Goal: Task Accomplishment & Management: Complete application form

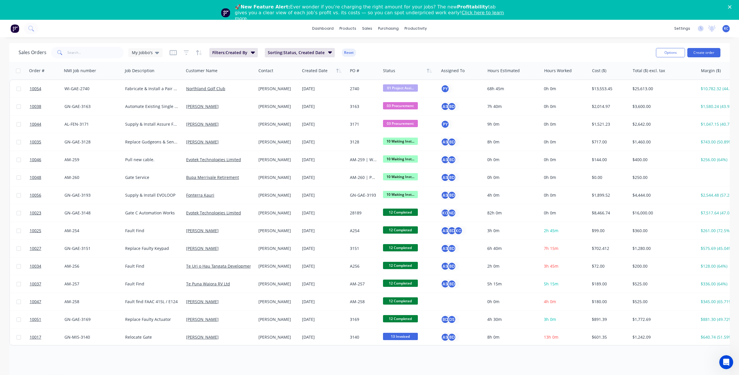
scroll to position [0, 40]
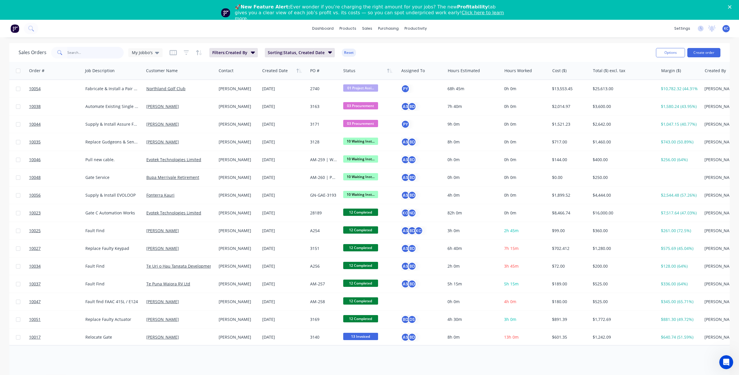
click at [108, 53] on input "text" at bounding box center [95, 53] width 57 height 12
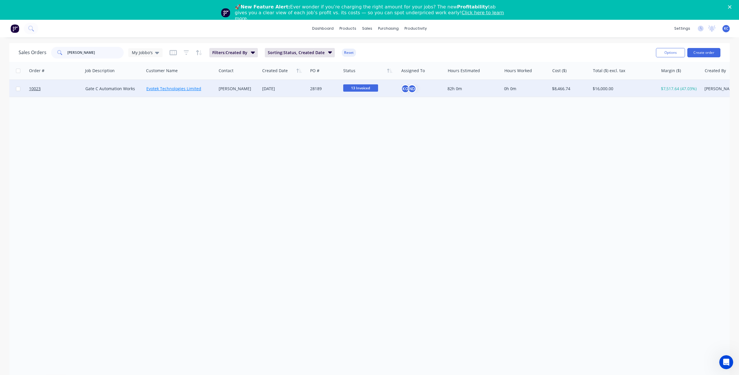
type input "[PERSON_NAME]"
click at [172, 90] on link "Evotek Technologies Limited" at bounding box center [173, 89] width 55 height 6
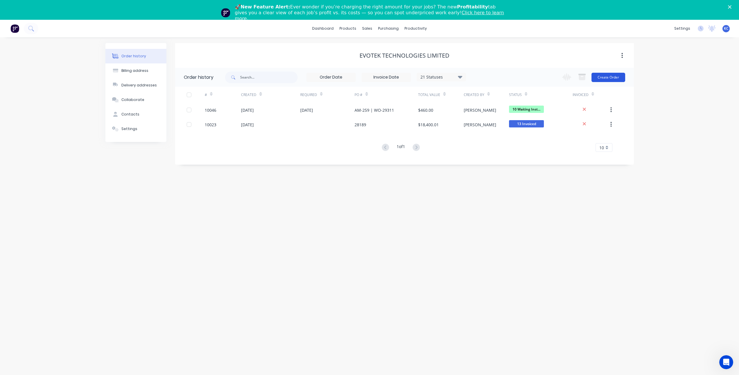
click at [613, 77] on button "Create Order" at bounding box center [609, 77] width 34 height 9
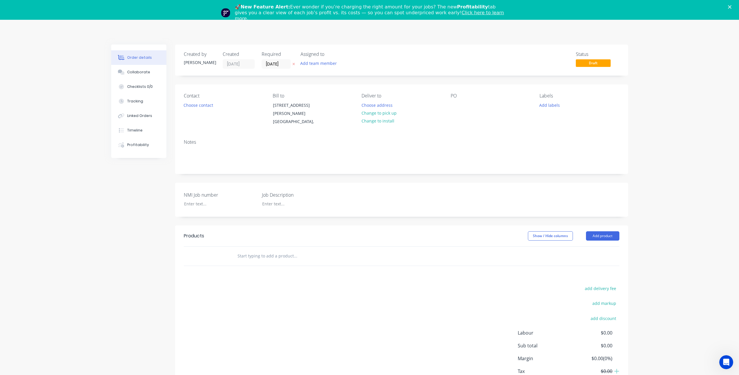
click at [295, 64] on icon at bounding box center [294, 63] width 3 height 3
click at [192, 105] on button "Choose contact" at bounding box center [198, 105] width 36 height 8
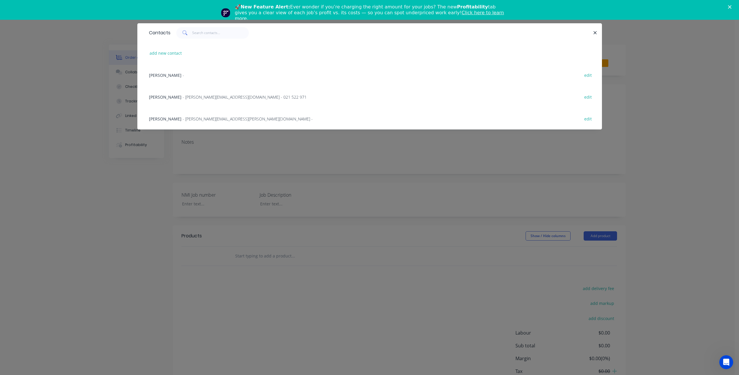
click at [187, 94] on span "- [PERSON_NAME][EMAIL_ADDRESS][DOMAIN_NAME] - 021 522 971" at bounding box center [245, 97] width 124 height 6
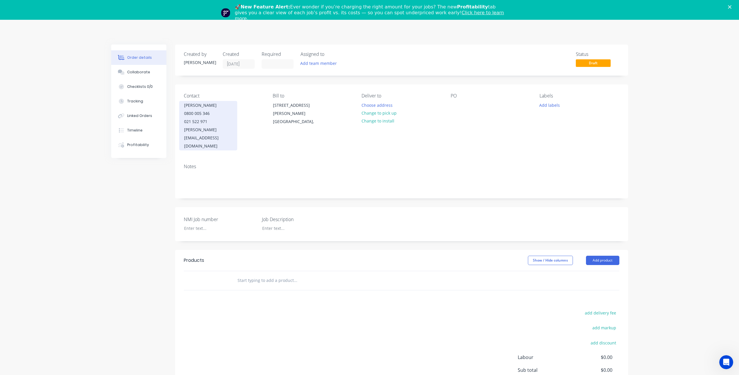
click at [234, 121] on div "[PERSON_NAME] 0800 005 346 021 522 971 [PERSON_NAME][EMAIL_ADDRESS][DOMAIN_NAME]" at bounding box center [208, 125] width 58 height 49
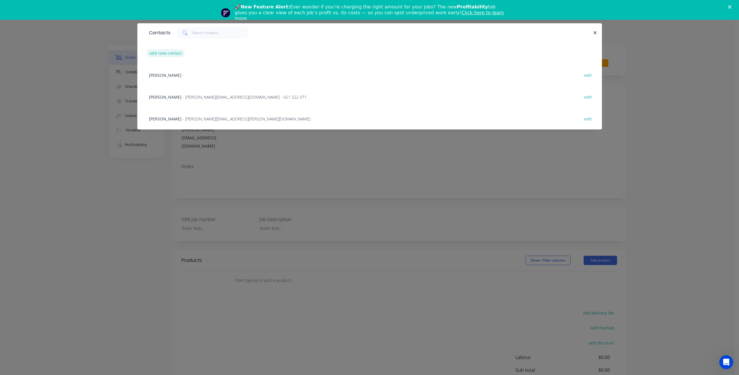
click at [170, 54] on button "add new contact" at bounding box center [166, 53] width 38 height 8
select select "AU"
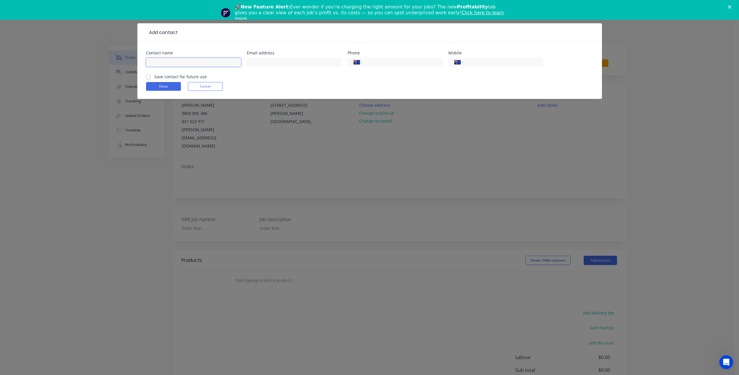
click at [175, 62] on input "text" at bounding box center [193, 62] width 95 height 9
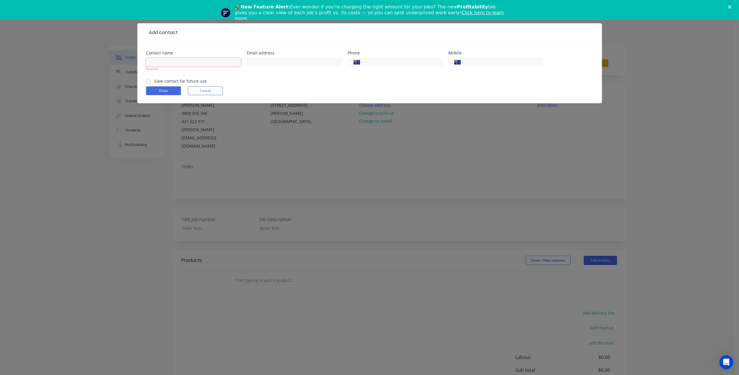
click at [181, 64] on input "text" at bounding box center [193, 62] width 95 height 9
paste input "[PERSON_NAME]"
type input "[PERSON_NAME]"
click at [265, 60] on input "text" at bounding box center [294, 62] width 95 height 9
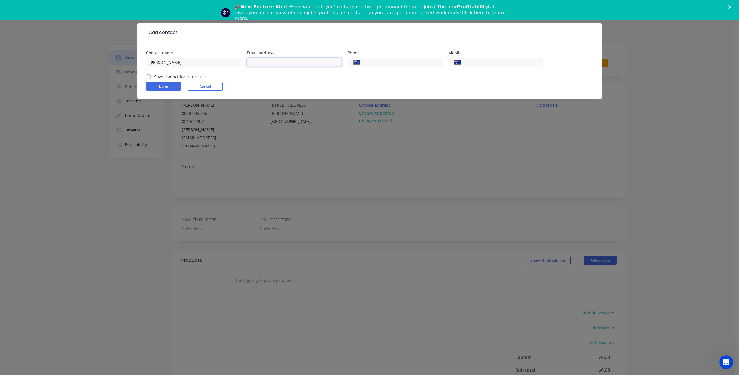
click at [269, 65] on input "text" at bounding box center [294, 62] width 95 height 9
paste input "[DOMAIN_NAME][PERSON_NAME][EMAIL_ADDRESS][DOMAIN_NAME]"
type input "[DOMAIN_NAME][PERSON_NAME][EMAIL_ADDRESS][DOMAIN_NAME]"
click at [154, 75] on label "Save contact for future use" at bounding box center [180, 77] width 53 height 6
click at [148, 75] on input "Save contact for future use" at bounding box center [148, 77] width 5 height 6
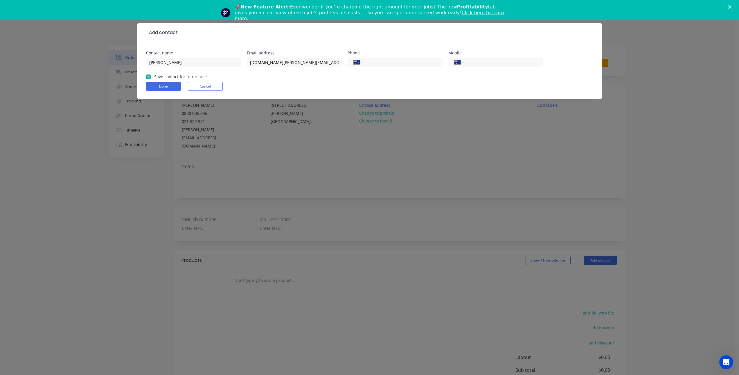
click at [154, 75] on label "Save contact for future use" at bounding box center [180, 77] width 53 height 6
click at [148, 75] on input "Save contact for future use" at bounding box center [148, 77] width 5 height 6
click at [153, 75] on div "Save contact for future use" at bounding box center [176, 77] width 61 height 6
click at [154, 77] on label "Save contact for future use" at bounding box center [180, 77] width 53 height 6
click at [149, 77] on input "Save contact for future use" at bounding box center [148, 77] width 5 height 6
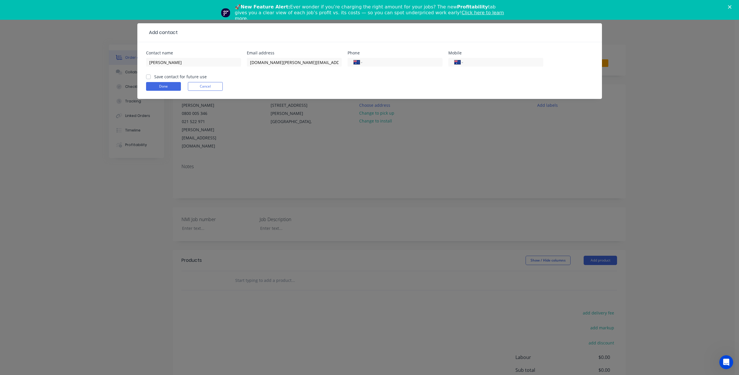
checkbox input "true"
click at [174, 85] on button "Done" at bounding box center [163, 86] width 35 height 9
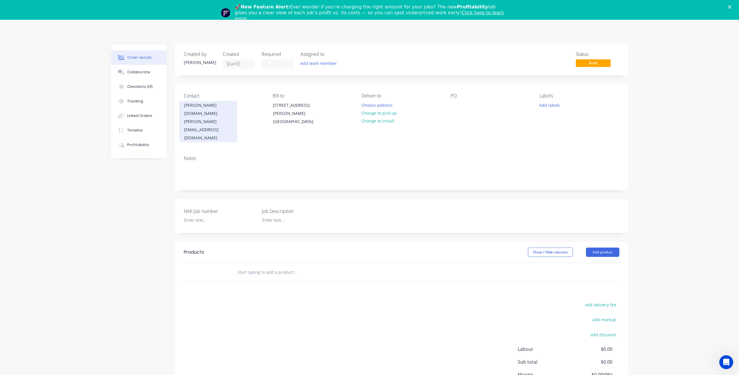
click at [213, 111] on div "[DOMAIN_NAME][PERSON_NAME][EMAIL_ADDRESS][DOMAIN_NAME]" at bounding box center [208, 125] width 48 height 33
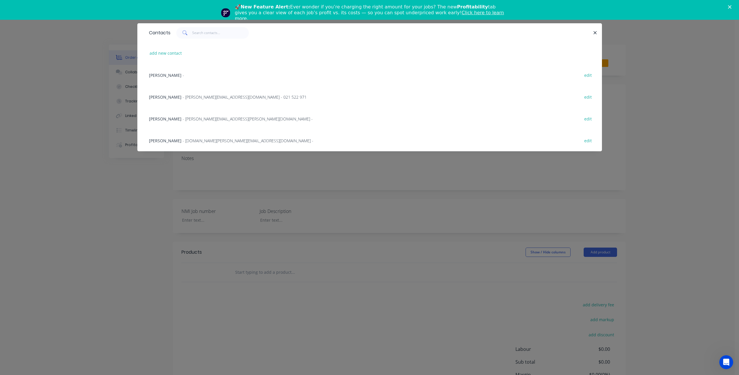
click at [284, 96] on div "Rishu Sharma - [EMAIL_ADDRESS][DOMAIN_NAME] - 021 522 971 edit" at bounding box center [369, 97] width 447 height 22
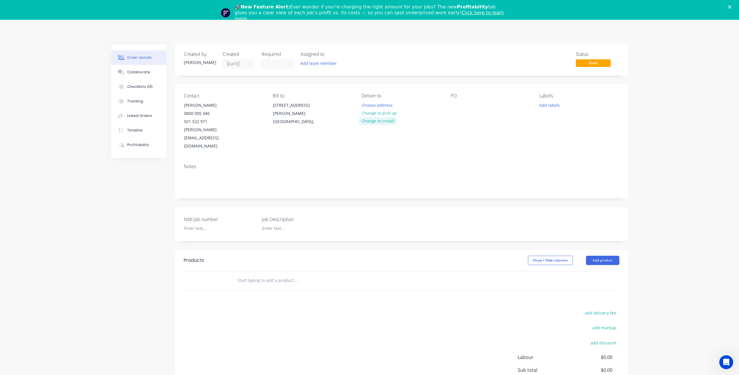
click at [381, 122] on button "Change to install" at bounding box center [378, 121] width 39 height 8
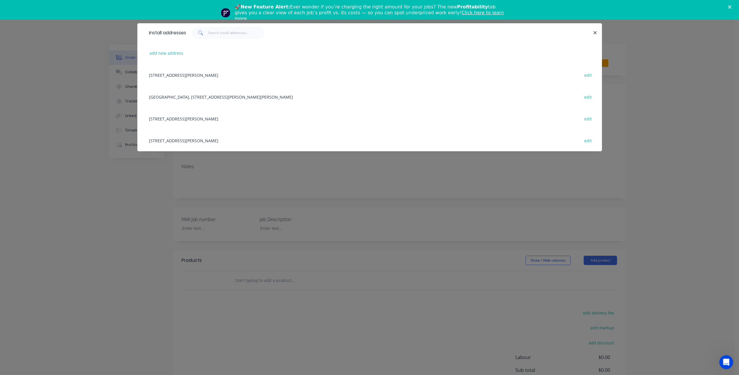
click at [232, 96] on div "[GEOGRAPHIC_DATA], [STREET_ADDRESS][PERSON_NAME][PERSON_NAME] edit" at bounding box center [369, 97] width 447 height 22
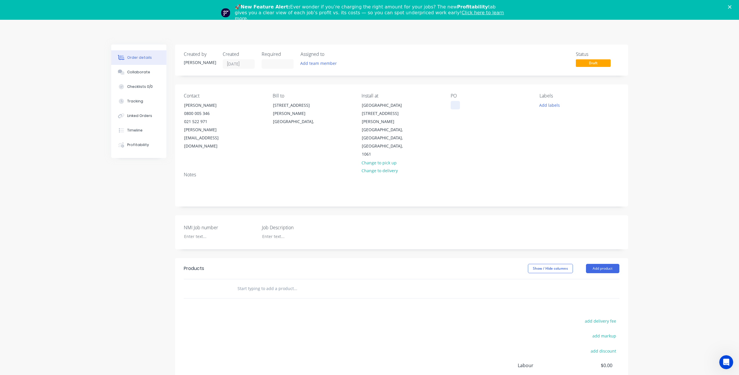
click at [459, 105] on div at bounding box center [455, 105] width 9 height 8
click at [474, 104] on div "PO 3084 |" at bounding box center [491, 125] width 80 height 65
click at [472, 104] on div "3084 |" at bounding box center [462, 105] width 22 height 8
click at [212, 232] on div at bounding box center [216, 236] width 73 height 8
click at [195, 232] on div "GN-GMIS-3084" at bounding box center [216, 236] width 73 height 8
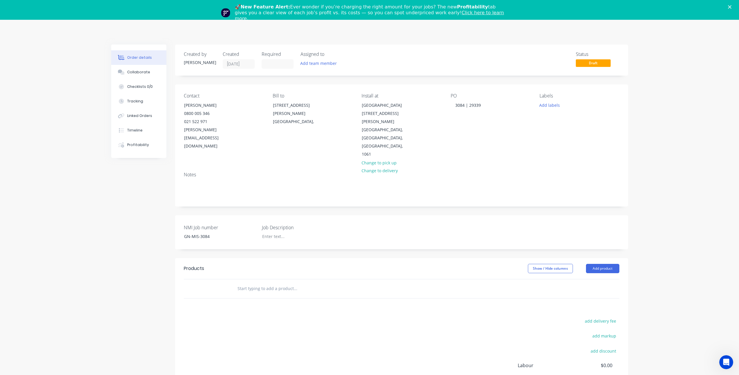
click at [128, 206] on div "Created by [PERSON_NAME] Created [DATE] Required Assigned to Add team member St…" at bounding box center [369, 245] width 517 height 402
click at [298, 232] on div at bounding box center [294, 236] width 73 height 8
click at [392, 218] on div "NMI Job number GN-MIS-3084 Job Description Fabricate & Install 3x Camera poles" at bounding box center [401, 235] width 453 height 40
click at [263, 289] on input "text" at bounding box center [295, 295] width 116 height 12
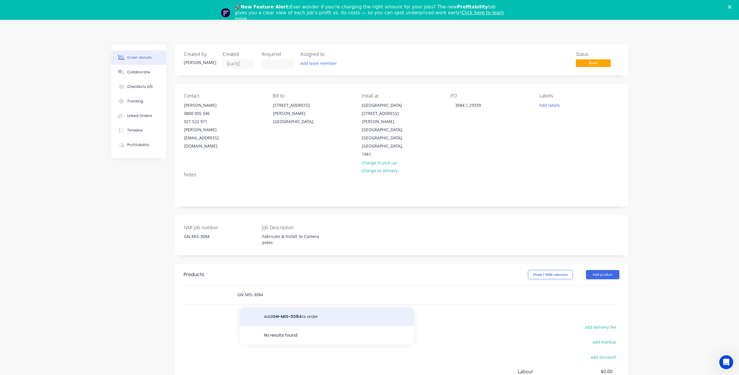
type input "GN-MIS-3084"
click at [271, 307] on button "Add GN-MIS-3084 to order" at bounding box center [327, 316] width 174 height 19
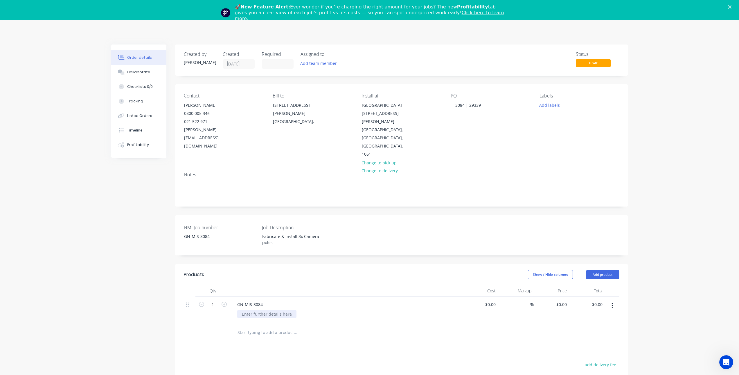
click at [263, 309] on div at bounding box center [266, 313] width 59 height 8
click at [489, 296] on div at bounding box center [481, 309] width 36 height 26
click at [495, 300] on input at bounding box center [495, 304] width 7 height 8
click at [493, 300] on input "0" at bounding box center [495, 304] width 7 height 8
type input "$16,236.61"
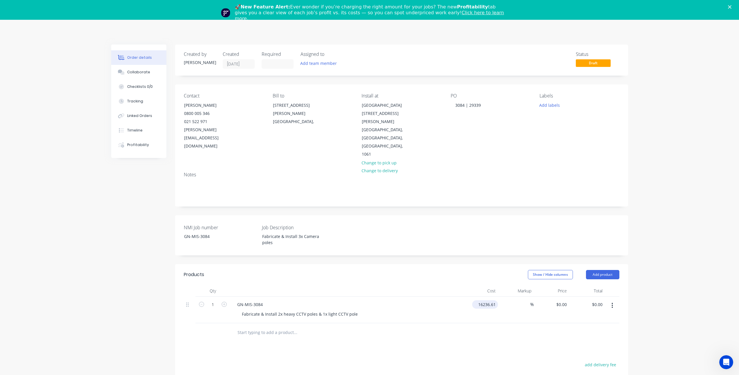
type input "$16,236.61"
type input "29195.04"
type input "79.81"
type input "$29,195.04"
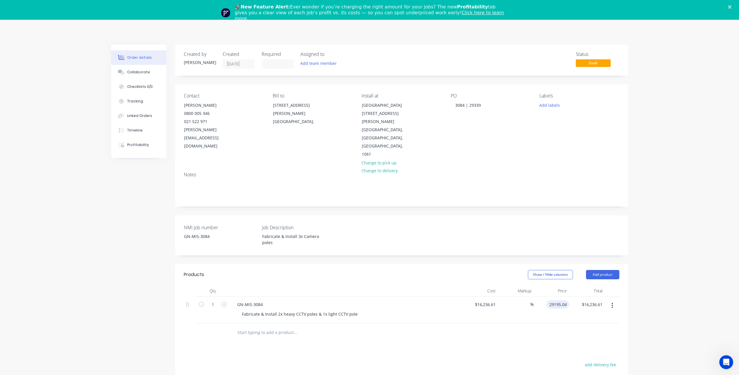
type input "$29,195.04"
click at [679, 226] on div "Order details Collaborate Checklists 0/0 Tracking Linked Orders Timeline Profit…" at bounding box center [369, 255] width 739 height 470
click at [556, 300] on input "29195.04" at bounding box center [558, 304] width 24 height 8
type input "30170"
type input "85.81"
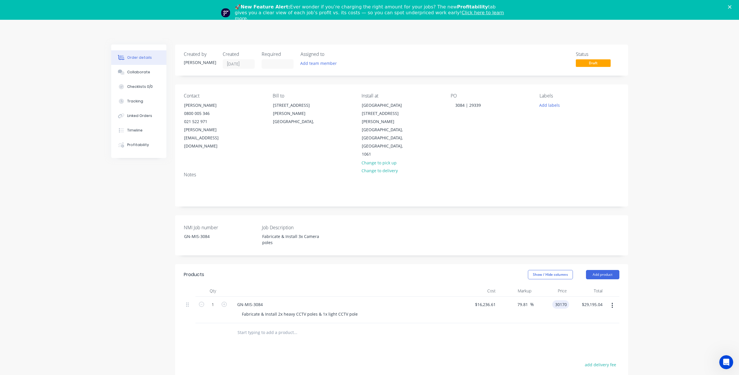
type input "$30,170.00"
click at [667, 201] on div "Order details Collaborate Checklists 0/0 Tracking Linked Orders Timeline Profit…" at bounding box center [369, 255] width 739 height 470
click at [550, 103] on button "Add labels" at bounding box center [550, 105] width 27 height 8
click at [665, 175] on div "Order details Collaborate Checklists 0/0 Tracking Linked Orders Timeline Profit…" at bounding box center [369, 255] width 739 height 470
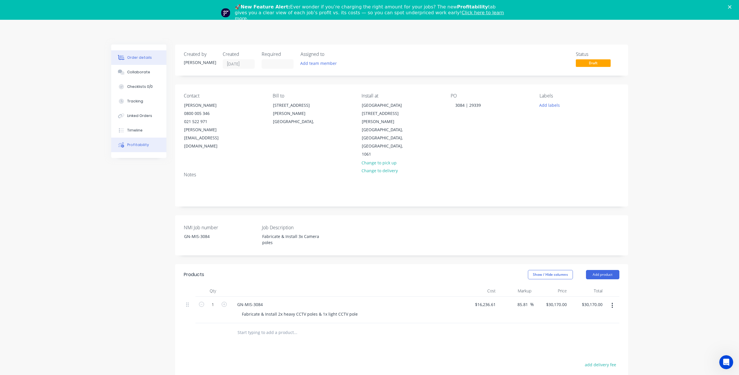
click at [144, 146] on div "Profitability" at bounding box center [138, 144] width 22 height 5
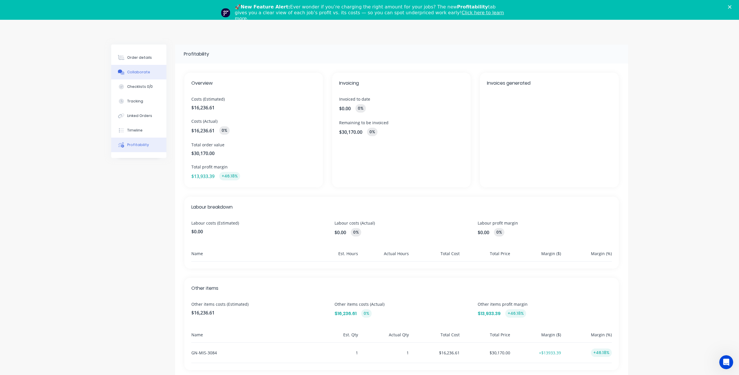
click at [146, 68] on button "Collaborate" at bounding box center [138, 72] width 55 height 15
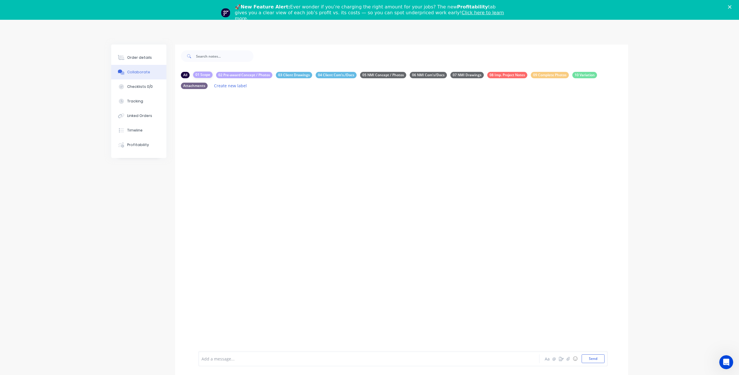
click at [210, 73] on div "01 Scope" at bounding box center [202, 74] width 19 height 6
click at [222, 357] on div at bounding box center [353, 358] width 302 height 6
click at [238, 360] on span "," at bounding box center [238, 359] width 1 height 6
click at [238, 359] on span "," at bounding box center [238, 359] width 1 height 6
click at [230, 356] on div "@[PERSON_NAME] ," at bounding box center [353, 358] width 302 height 6
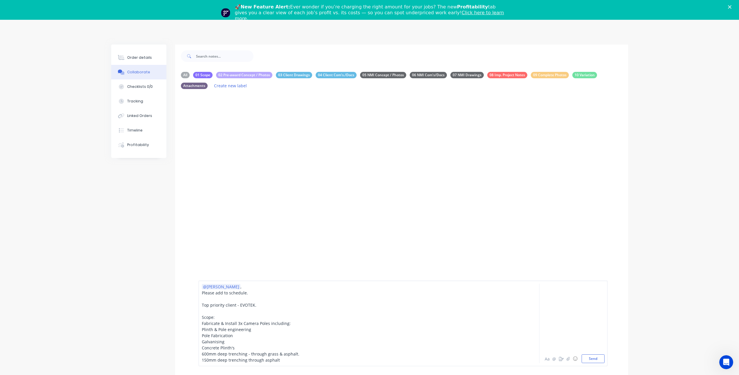
click at [250, 353] on span "600mm deep trenching - through grass & asphalt." at bounding box center [251, 354] width 98 height 6
click at [287, 323] on span "Fabricate & Install 3x Camera Poles including:" at bounding box center [246, 323] width 89 height 6
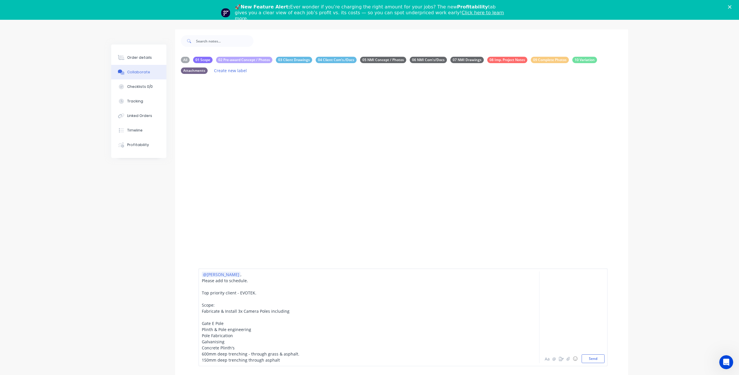
scroll to position [29, 0]
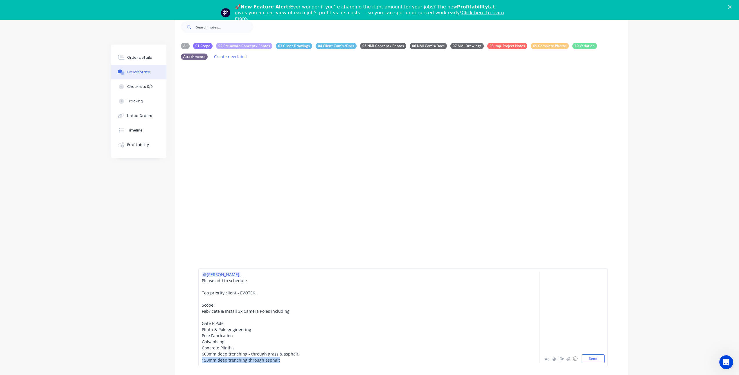
drag, startPoint x: 278, startPoint y: 359, endPoint x: 202, endPoint y: 361, distance: 75.9
click at [202, 361] on div "150mm deep trenching through asphalt" at bounding box center [353, 360] width 302 height 6
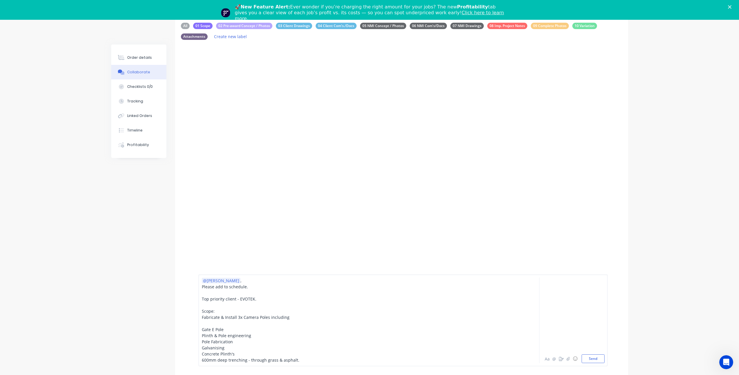
scroll to position [58, 0]
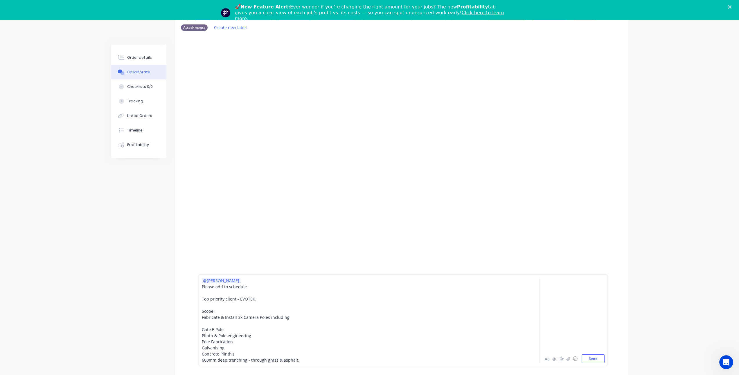
click at [302, 361] on div "600mm deep trenching - through grass & asphalt." at bounding box center [353, 360] width 302 height 6
click at [203, 340] on span "Galvanising" at bounding box center [213, 342] width 23 height 6
click at [202, 346] on div "@[PERSON_NAME] , Please add to schedule. Top priority client - EVOTEK. Scope: F…" at bounding box center [353, 317] width 302 height 92
click at [203, 347] on span "Concrete Plinth's" at bounding box center [218, 348] width 33 height 6
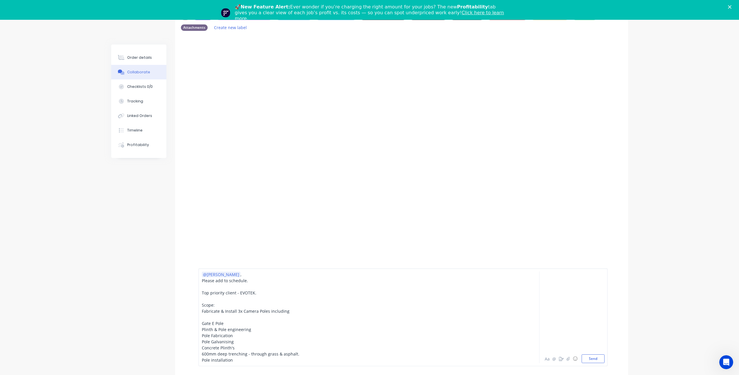
click at [203, 347] on span "Concrete Plinth's" at bounding box center [218, 348] width 33 height 6
click at [255, 328] on div "Plinth & Pole engineering" at bounding box center [353, 329] width 302 height 6
click at [249, 346] on div "Concrete Plinth's" at bounding box center [353, 347] width 302 height 6
click at [244, 346] on div "Concrete Plinth's" at bounding box center [353, 347] width 302 height 6
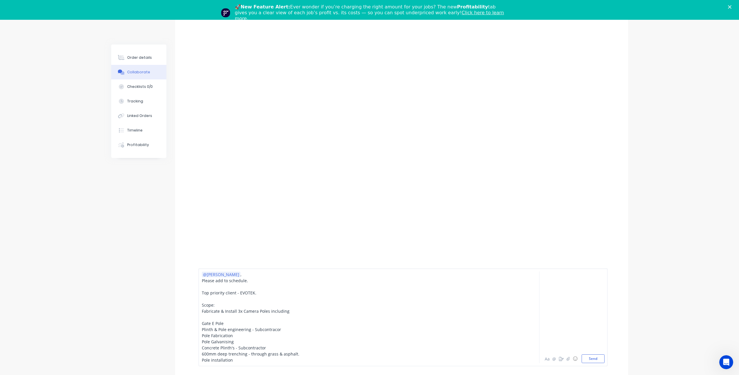
click at [273, 329] on span "Plinth & Pole engineering - Subcontracor" at bounding box center [241, 329] width 79 height 6
click at [237, 359] on div "Pole installation" at bounding box center [353, 360] width 302 height 6
click at [294, 353] on span "600mm deep trenching - through grass & asphalt." at bounding box center [251, 354] width 98 height 6
click at [275, 354] on span "600mm deep trenching - through grass & asphalt." at bounding box center [251, 354] width 98 height 6
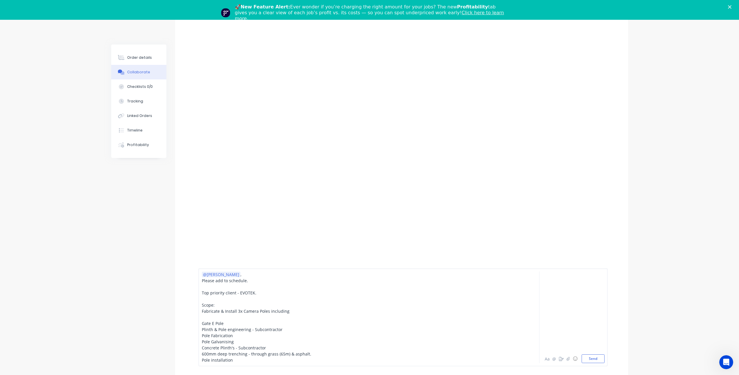
click at [307, 355] on span "600mm deep trenching - through grass (65m) & asphalt." at bounding box center [257, 354] width 110 height 6
click at [293, 359] on div "Pole installation" at bounding box center [353, 360] width 302 height 6
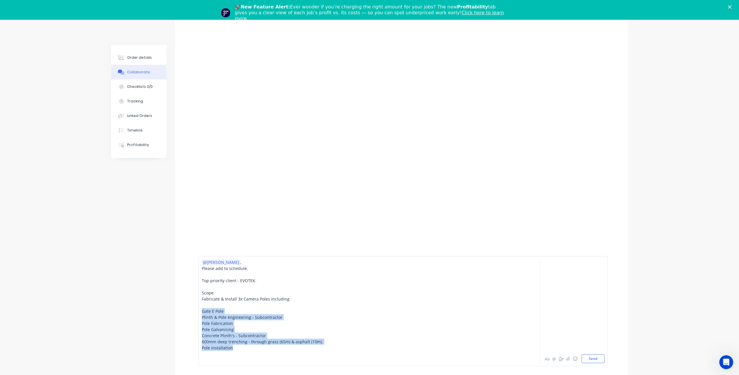
drag, startPoint x: 236, startPoint y: 347, endPoint x: 201, endPoint y: 313, distance: 48.9
click at [201, 313] on div "@[PERSON_NAME] , Please add to schedule. Top priority client - EVOTEK. Scope: F…" at bounding box center [403, 311] width 410 height 110
copy div "Gate E Pole Plinth & Pole engineering - Subcontractor Pole Fabrication Pole Gal…"
click at [210, 360] on div at bounding box center [353, 360] width 302 height 6
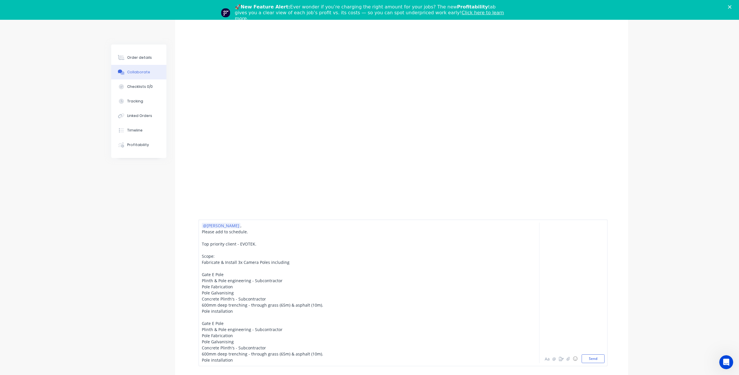
click at [214, 322] on span "Gate E Pole" at bounding box center [213, 323] width 22 height 6
click at [237, 359] on div "Pole installation" at bounding box center [353, 360] width 302 height 6
click at [282, 352] on span "600mm deep trenching - through grass (65m) & asphalt (10m)." at bounding box center [262, 354] width 121 height 6
click at [310, 354] on span "600mm deep trenching - through grass (2m) & asphalt (10m)." at bounding box center [261, 354] width 119 height 6
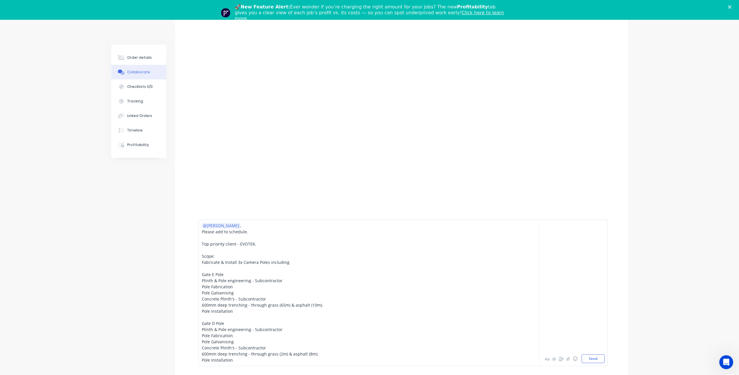
click at [255, 359] on div "Pole installation" at bounding box center [353, 360] width 302 height 6
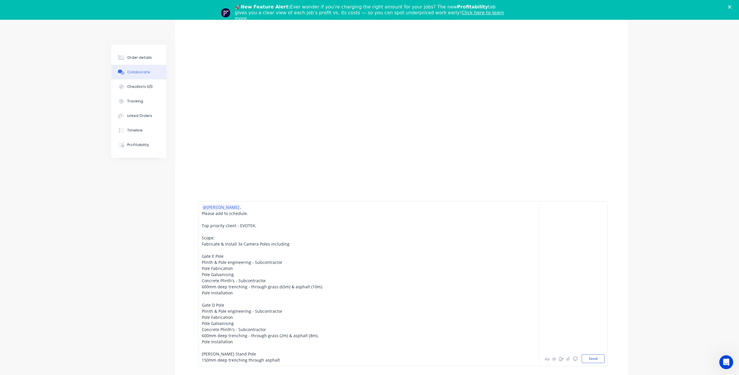
scroll to position [174, 0]
click at [280, 360] on div "150mm deep trenching through asphalt" at bounding box center [353, 360] width 302 height 6
click at [307, 360] on div "150mm deep trenching through asphalt (15m)" at bounding box center [353, 360] width 302 height 6
click at [235, 258] on div "Gate E Pole" at bounding box center [353, 256] width 302 height 6
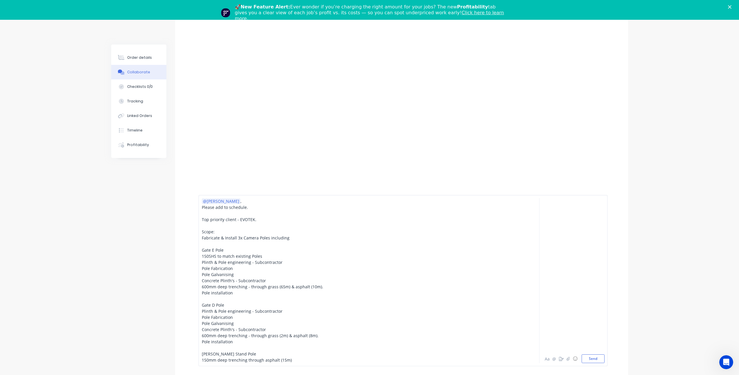
click at [251, 256] on span "150SHS to match existing Poles" at bounding box center [232, 256] width 60 height 6
drag, startPoint x: 262, startPoint y: 256, endPoint x: 202, endPoint y: 257, distance: 59.6
click at [202, 257] on div "150SHS to match existing poles" at bounding box center [353, 256] width 302 height 6
copy span "150SHS to match existing poles"
click at [236, 305] on div "Gate D Pole" at bounding box center [353, 305] width 302 height 6
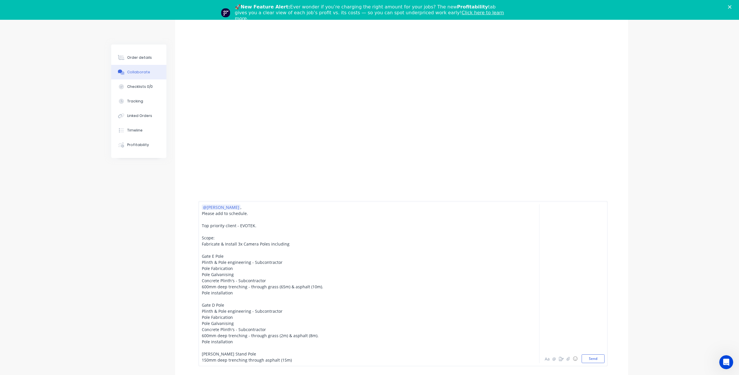
click at [237, 268] on div "Pole Fabrication" at bounding box center [353, 268] width 302 height 6
click at [239, 318] on div "Pole Fabrication" at bounding box center [353, 317] width 302 height 6
drag, startPoint x: 235, startPoint y: 321, endPoint x: 201, endPoint y: 317, distance: 33.9
click at [201, 317] on div "@[PERSON_NAME] , Please add to schedule. Top priority client - EVOTEK. Scope: F…" at bounding box center [403, 283] width 410 height 165
click at [291, 360] on div "150mm deep trenching through asphalt (15m)" at bounding box center [353, 360] width 302 height 6
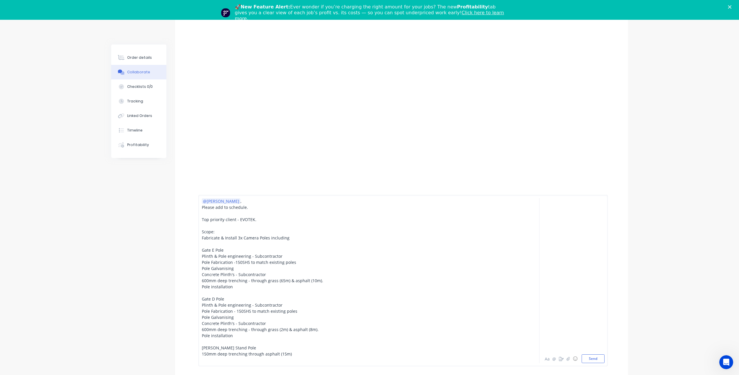
click at [293, 360] on div at bounding box center [353, 360] width 302 height 6
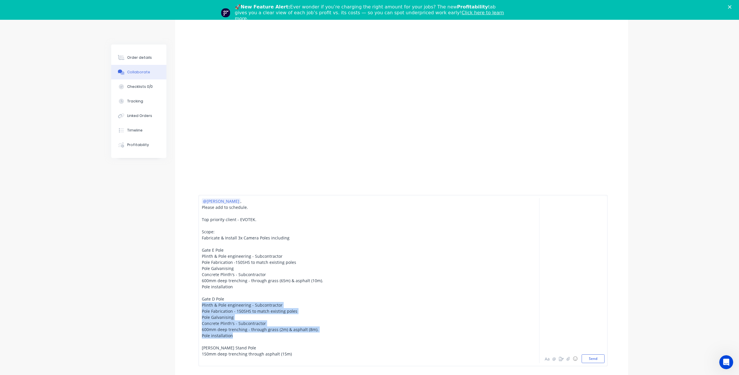
drag, startPoint x: 233, startPoint y: 335, endPoint x: 202, endPoint y: 306, distance: 42.8
click at [202, 306] on div "@[PERSON_NAME] , Please add to schedule. Top priority client - EVOTEK. Scope: F…" at bounding box center [353, 280] width 302 height 165
copy div "Plinth & Pole engineering - Subcontractor Pole Fabrication - 150SHS to match ex…"
click at [238, 333] on div "Pole installation" at bounding box center [353, 335] width 302 height 6
drag, startPoint x: 267, startPoint y: 323, endPoint x: 200, endPoint y: 307, distance: 68.4
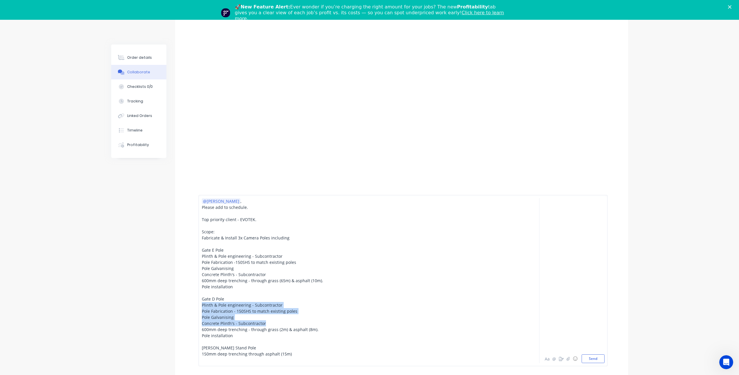
click at [200, 307] on div "@[PERSON_NAME] , Please add to schedule. Top priority client - EVOTEK. Scope: F…" at bounding box center [403, 280] width 410 height 171
copy div "Plinth & Pole engineering - Subcontractor Pole Fabrication - 150SHS to match ex…"
click at [243, 349] on div "[PERSON_NAME] Stand Pole" at bounding box center [353, 347] width 302 height 6
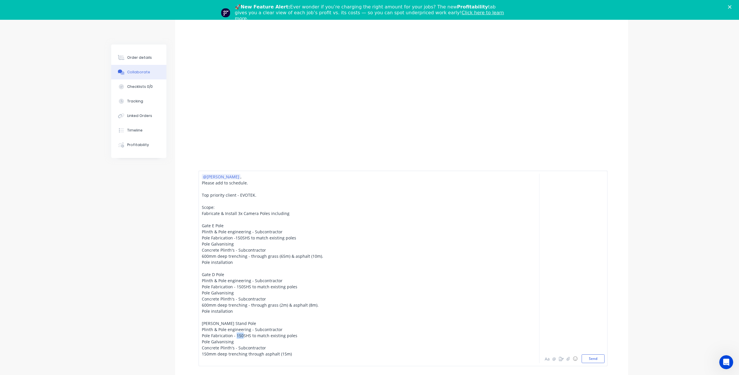
drag, startPoint x: 237, startPoint y: 336, endPoint x: 243, endPoint y: 336, distance: 6.1
click at [243, 336] on span "Pole Fabrication - 150SHS to match existing poles" at bounding box center [250, 335] width 96 height 6
drag, startPoint x: 251, startPoint y: 334, endPoint x: 296, endPoint y: 336, distance: 44.5
click at [296, 336] on div "Pole Fabrication - 100SHS to match existing poles" at bounding box center [353, 335] width 302 height 6
click at [252, 348] on span "Concrete Plinth's - Subcontractor" at bounding box center [234, 348] width 64 height 6
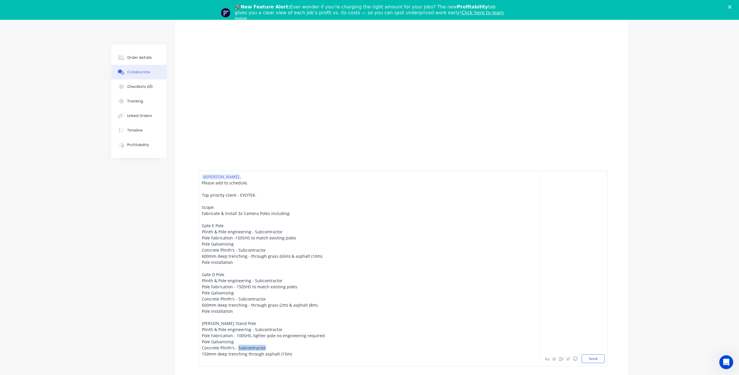
click at [252, 348] on span "Concrete Plinth's - Subcontractor" at bounding box center [234, 348] width 64 height 6
click at [291, 353] on div "150mm deep trenching through asphalt (15m)" at bounding box center [353, 353] width 302 height 6
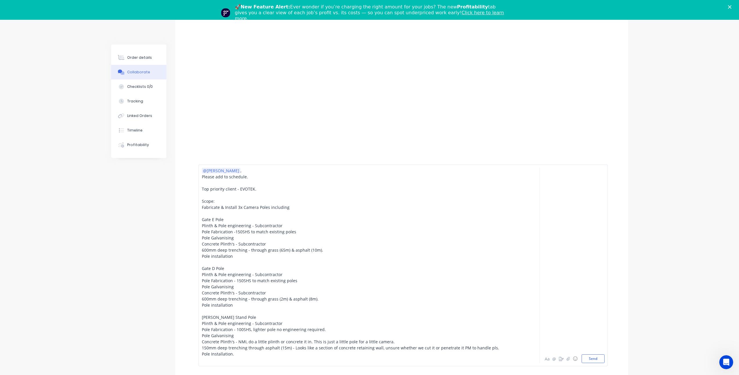
scroll to position [225, 0]
drag, startPoint x: 288, startPoint y: 207, endPoint x: 203, endPoint y: 207, distance: 85.1
click at [203, 207] on div "Fabricate & Install 3x Camera Poles including" at bounding box center [353, 207] width 302 height 6
drag, startPoint x: 203, startPoint y: 207, endPoint x: 215, endPoint y: 207, distance: 12.2
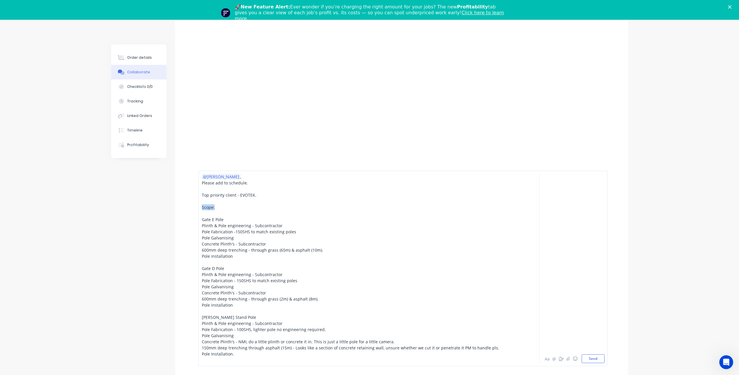
click at [215, 207] on div "Scope:" at bounding box center [353, 207] width 302 height 6
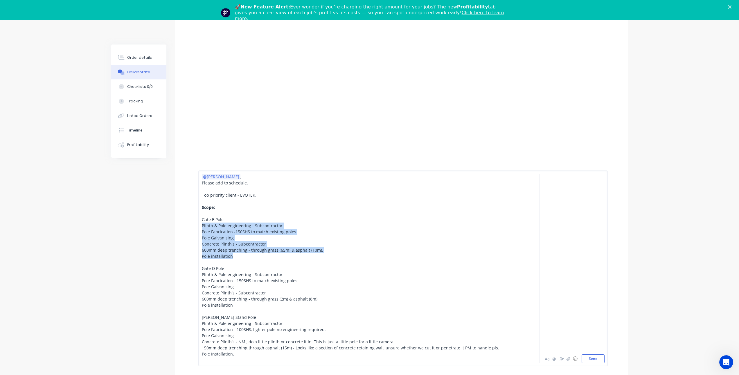
drag, startPoint x: 202, startPoint y: 224, endPoint x: 240, endPoint y: 253, distance: 47.7
click at [240, 253] on div "@[PERSON_NAME] , Please add to schedule. Top priority client - EVOTEK. Scope: G…" at bounding box center [353, 267] width 302 height 189
click at [546, 360] on button "Aa" at bounding box center [547, 358] width 7 height 7
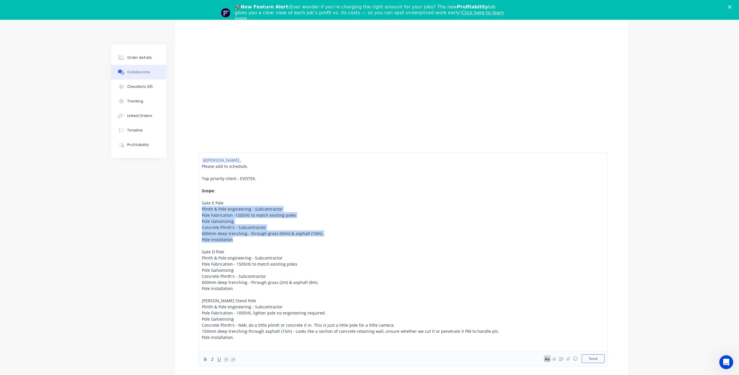
scroll to position [203, 0]
click at [225, 359] on icon "button" at bounding box center [226, 359] width 6 height 6
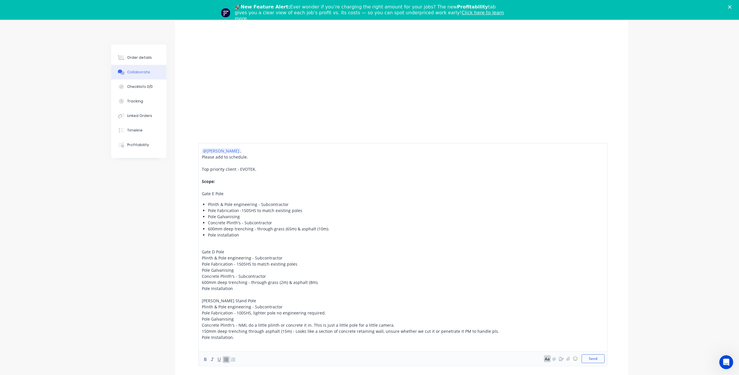
click at [202, 193] on span "Gate E Pole" at bounding box center [213, 194] width 22 height 6
click at [236, 359] on icon "button" at bounding box center [233, 359] width 6 height 6
click at [202, 250] on span "Gate D Pole" at bounding box center [213, 252] width 22 height 6
click at [232, 359] on icon "button" at bounding box center [233, 359] width 6 height 6
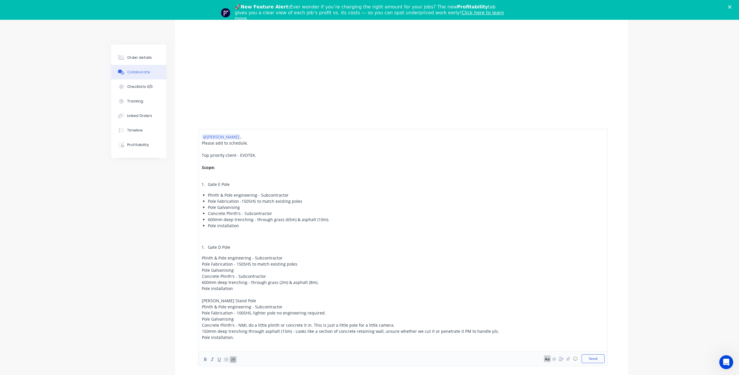
click at [208, 246] on li "Gate D Pole" at bounding box center [356, 247] width 296 height 6
click at [208, 247] on li "Gate D Pole" at bounding box center [356, 247] width 296 height 6
drag, startPoint x: 205, startPoint y: 247, endPoint x: 199, endPoint y: 247, distance: 6.1
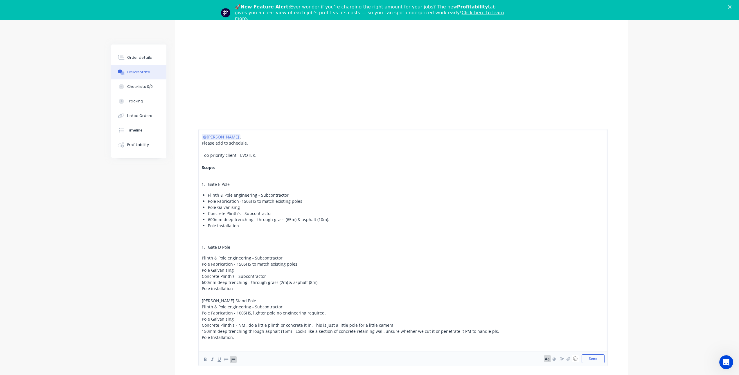
click at [208, 247] on li "Gate D Pole" at bounding box center [356, 247] width 296 height 6
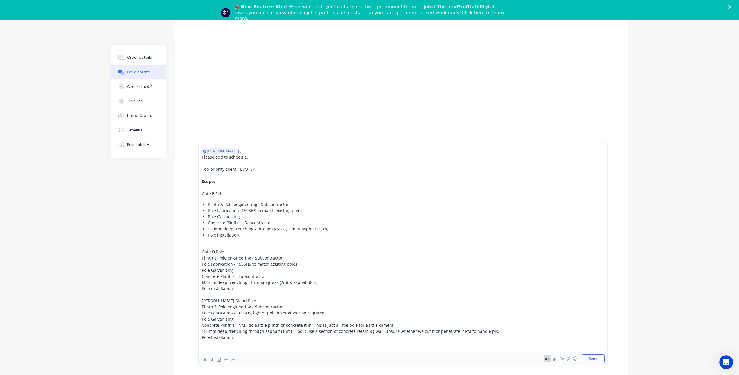
click at [219, 199] on div "@[PERSON_NAME] , Please add to schedule. Top priority client - EVOTEK. Scope: G…" at bounding box center [353, 247] width 302 height 198
click at [201, 251] on div "@[PERSON_NAME] , Please add to schedule. Top priority client - EVOTEK. Scope: G…" at bounding box center [403, 254] width 410 height 223
drag, startPoint x: 202, startPoint y: 257, endPoint x: 247, endPoint y: 293, distance: 57.5
click at [247, 293] on div "@[PERSON_NAME] , Please add to schedule. Top priority client - EVOTEK. Scope: G…" at bounding box center [353, 247] width 302 height 198
click at [227, 361] on icon "button" at bounding box center [226, 359] width 6 height 6
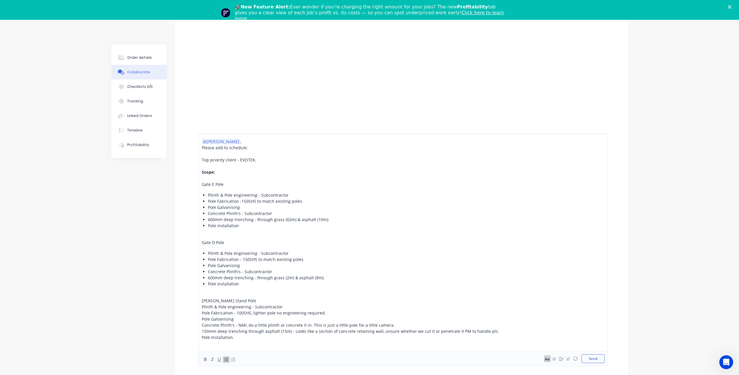
drag, startPoint x: 200, startPoint y: 307, endPoint x: 247, endPoint y: 336, distance: 55.4
click at [247, 336] on div "@[PERSON_NAME] , Please add to schedule. Top priority client - EVOTEK. Scope: G…" at bounding box center [403, 249] width 410 height 232
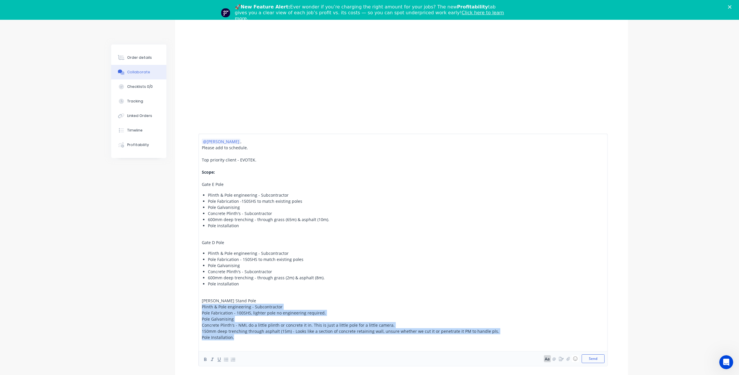
drag, startPoint x: 247, startPoint y: 336, endPoint x: 195, endPoint y: 308, distance: 59.4
click at [195, 308] on div "@[PERSON_NAME] , Please add to schedule. Top priority client - EVOTEK. Scope: G…" at bounding box center [401, 250] width 453 height 250
click at [228, 360] on icon "button" at bounding box center [226, 359] width 6 height 6
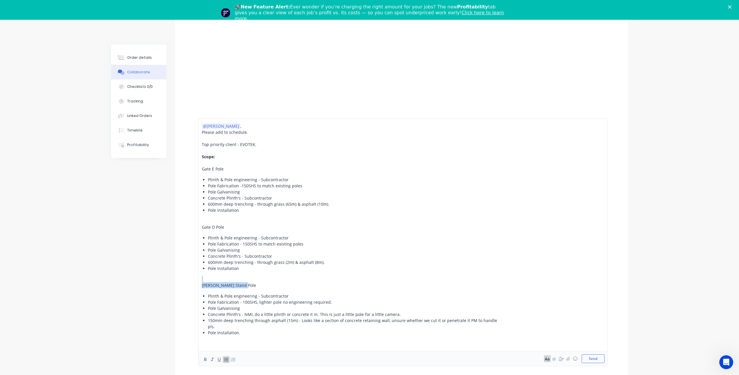
drag, startPoint x: 247, startPoint y: 290, endPoint x: 195, endPoint y: 287, distance: 51.8
click at [195, 287] on div "@[PERSON_NAME] , Please add to schedule. Top priority client - EVOTEK. Scope: G…" at bounding box center [401, 241] width 453 height 265
click at [236, 288] on span "[PERSON_NAME] Stand Pole" at bounding box center [229, 285] width 54 height 6
drag, startPoint x: 240, startPoint y: 292, endPoint x: 200, endPoint y: 289, distance: 39.9
click at [200, 289] on div "@[PERSON_NAME] , Please add to schedule. Top priority client - EVOTEK. Scope: G…" at bounding box center [403, 242] width 410 height 248
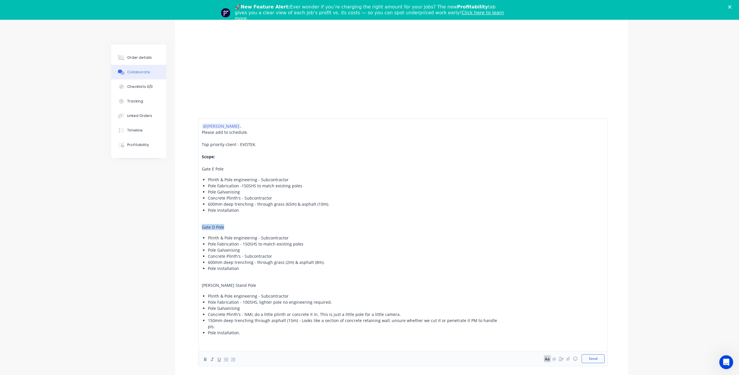
drag, startPoint x: 225, startPoint y: 232, endPoint x: 194, endPoint y: 233, distance: 31.1
click at [194, 233] on div "@[PERSON_NAME] , Please add to schedule. Top priority client - EVOTEK. Scope: G…" at bounding box center [401, 241] width 453 height 265
click at [234, 358] on icon "button" at bounding box center [233, 359] width 6 height 6
click at [207, 243] on ul "Plinth & Pole engineering - Subcontractor Pole Fabrication - 150SHS to match ex…" at bounding box center [353, 252] width 302 height 37
click at [213, 246] on span "Pole Fabrication - 150SHS to match existing poles" at bounding box center [256, 244] width 96 height 6
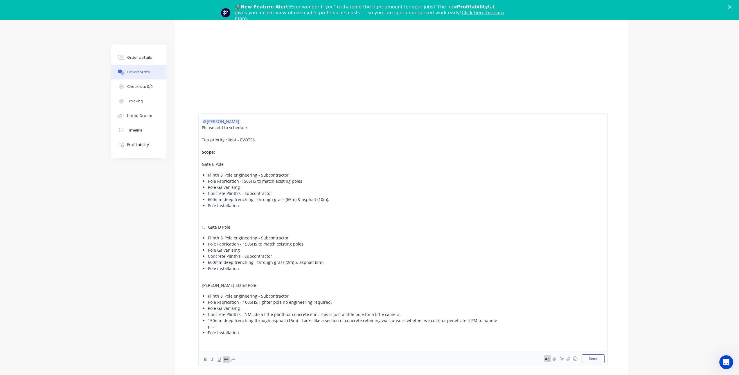
click at [208, 240] on span "Plinth & Pole engineering - Subcontractor" at bounding box center [248, 238] width 81 height 6
drag, startPoint x: 203, startPoint y: 244, endPoint x: 244, endPoint y: 245, distance: 41.0
click at [244, 241] on li "Plinth & Pole engineering - Subcontractor" at bounding box center [356, 237] width 296 height 6
drag, startPoint x: 244, startPoint y: 245, endPoint x: 262, endPoint y: 250, distance: 18.6
click at [262, 246] on span "Pole Fabrication - 150SHS to match existing poles" at bounding box center [256, 244] width 96 height 6
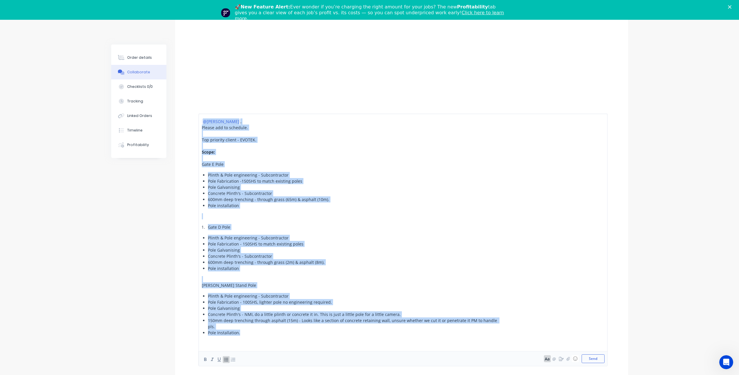
drag, startPoint x: 246, startPoint y: 334, endPoint x: 186, endPoint y: 125, distance: 217.4
click at [186, 125] on div "@[PERSON_NAME] , Please add to schedule. Top priority client - EVOTEK. Scope: G…" at bounding box center [401, 240] width 453 height 270
copy div "@[PERSON_NAME] , Please add to schedule. Top priority client - EVOTEK. Scope: G…"
click at [277, 288] on div "[PERSON_NAME] Stand Pole" at bounding box center [353, 285] width 302 height 6
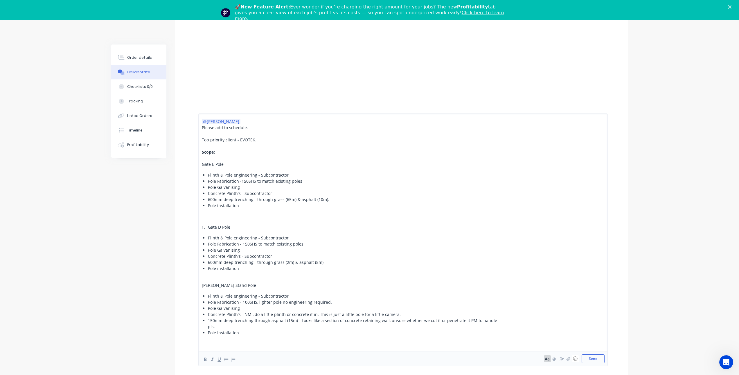
click at [208, 230] on li "Gate D Pole" at bounding box center [356, 227] width 296 height 6
drag, startPoint x: 226, startPoint y: 232, endPoint x: 203, endPoint y: 232, distance: 23.5
click at [203, 230] on div "Gate D Pole" at bounding box center [353, 227] width 302 height 6
drag, startPoint x: 224, startPoint y: 174, endPoint x: 201, endPoint y: 173, distance: 23.3
click at [201, 173] on div "@[PERSON_NAME] , Please add to schedule. Top priority client - EVOTEK. Scope: G…" at bounding box center [403, 242] width 410 height 248
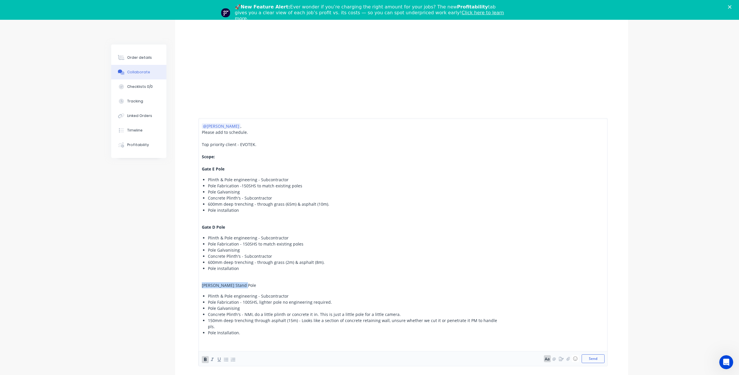
drag, startPoint x: 241, startPoint y: 291, endPoint x: 203, endPoint y: 289, distance: 38.4
click at [203, 288] on div "[PERSON_NAME] Stand Pole" at bounding box center [353, 285] width 302 height 6
click at [225, 230] on span "Gate D Pole" at bounding box center [213, 227] width 23 height 6
click at [238, 172] on div "Gate E Pole" at bounding box center [353, 169] width 302 height 6
click at [208, 166] on div at bounding box center [353, 163] width 302 height 6
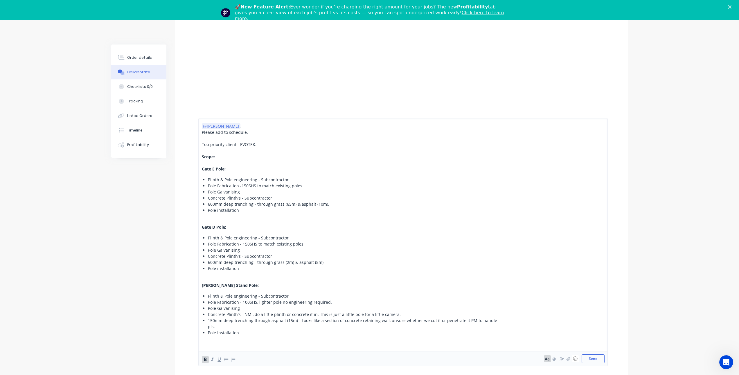
click at [205, 222] on div "@[PERSON_NAME] , Please add to schedule. Top priority client - EVOTEK. Scope: G…" at bounding box center [353, 234] width 302 height 223
click at [212, 282] on div at bounding box center [353, 279] width 302 height 6
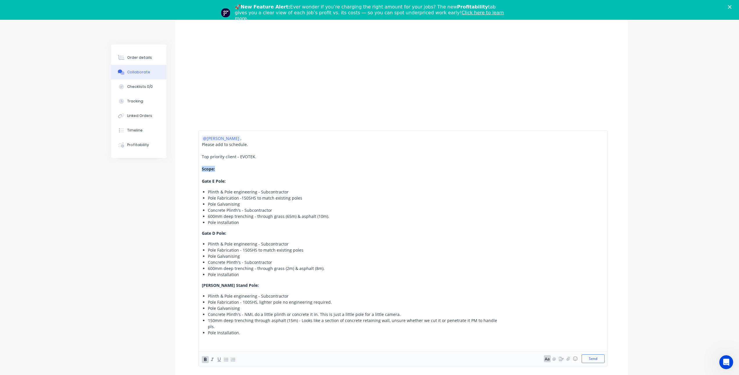
drag, startPoint x: 214, startPoint y: 176, endPoint x: 198, endPoint y: 175, distance: 16.9
click at [198, 175] on div "@[PERSON_NAME] , Please add to schedule. Top priority client - EVOTEK. Scope: G…" at bounding box center [401, 247] width 453 height 253
click at [277, 219] on span "600mm deep trenching - through grass (65m) & asphalt (10m)." at bounding box center [268, 216] width 121 height 6
click at [247, 334] on div "Pole Installation." at bounding box center [356, 332] width 296 height 6
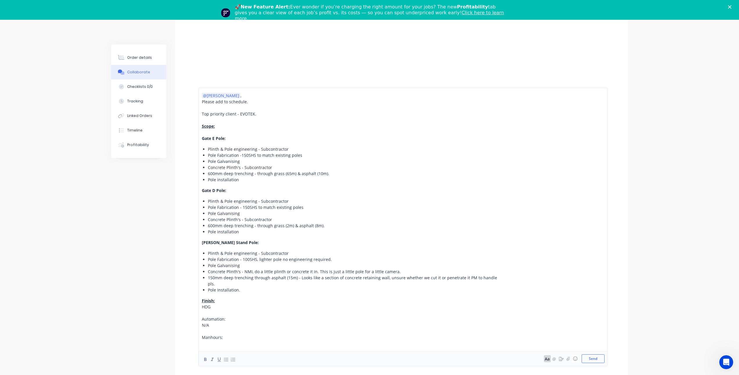
click at [224, 339] on div "Manhours:" at bounding box center [353, 337] width 302 height 6
click at [217, 344] on div at bounding box center [353, 343] width 302 height 6
click at [231, 337] on div "Manhours:" at bounding box center [353, 337] width 302 height 6
click at [257, 336] on div "Manhours:" at bounding box center [353, 337] width 302 height 6
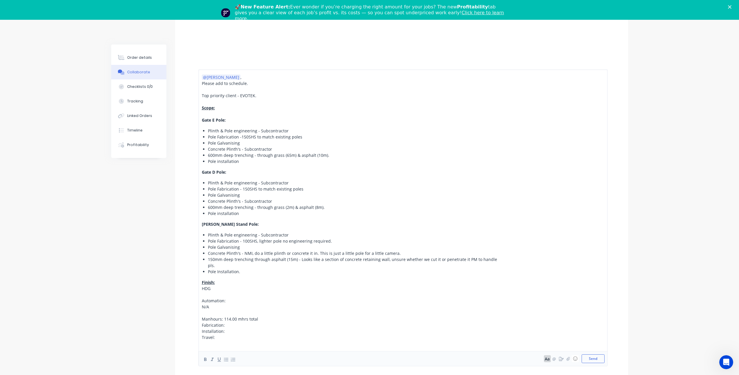
click at [248, 306] on div "N/A" at bounding box center [353, 306] width 302 height 6
click at [240, 325] on div "Fabrication:" at bounding box center [353, 325] width 302 height 6
drag, startPoint x: 202, startPoint y: 318, endPoint x: 205, endPoint y: 340, distance: 21.4
click at [205, 340] on div "@[PERSON_NAME] , Please add to schedule. Top priority client - EVOTEK. Scope: G…" at bounding box center [353, 210] width 302 height 272
click at [205, 335] on span "Travel: 30.00 mhrs" at bounding box center [220, 337] width 36 height 6
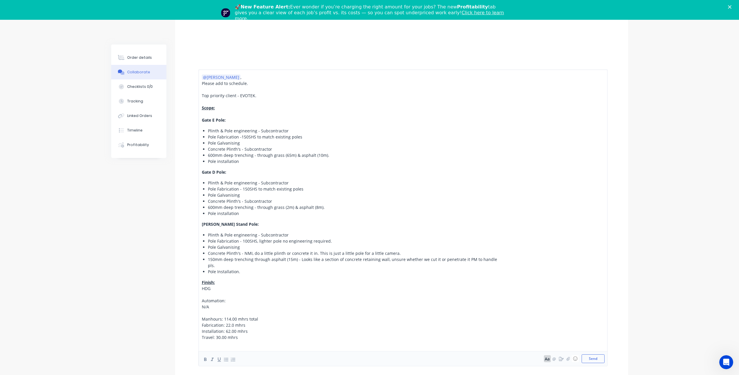
scroll to position [266, 0]
click at [248, 340] on div "Travel: 30.00 mhrs" at bounding box center [353, 337] width 302 height 6
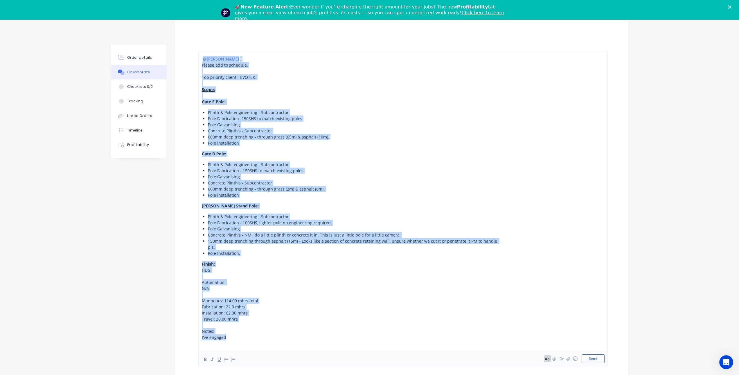
drag, startPoint x: 236, startPoint y: 338, endPoint x: 193, endPoint y: 66, distance: 275.6
click at [193, 66] on div "@[PERSON_NAME] , Please add to schedule. Top priority client - EVOTEK. Scope: G…" at bounding box center [401, 208] width 453 height 332
copy div "@[PERSON_NAME] , Please add to schedule. Top priority client - EVOTEK. Scope: G…"
click at [248, 334] on div "I've engaged" at bounding box center [353, 337] width 302 height 6
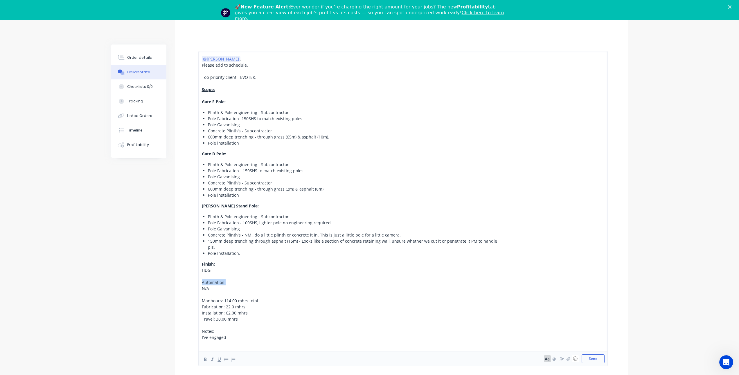
drag, startPoint x: 227, startPoint y: 281, endPoint x: 175, endPoint y: 280, distance: 52.0
click at [175, 280] on div "@[PERSON_NAME] , Please add to schedule. Top priority client - EVOTEK. Scope: G…" at bounding box center [401, 208] width 453 height 332
drag, startPoint x: 202, startPoint y: 300, endPoint x: 264, endPoint y: 301, distance: 61.9
click at [264, 301] on div "Manhours: 114.00 mhrs total" at bounding box center [353, 300] width 302 height 6
drag, startPoint x: 214, startPoint y: 331, endPoint x: 200, endPoint y: 331, distance: 14.8
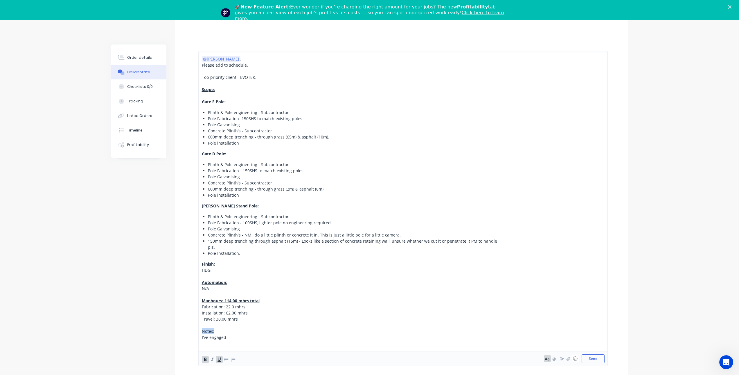
click at [200, 331] on div "@[PERSON_NAME] , Please add to schedule. Top priority client - EVOTEK. Scope: G…" at bounding box center [403, 208] width 410 height 315
click at [229, 336] on div "I've engaged" at bounding box center [353, 337] width 302 height 6
click at [324, 336] on div "I've engaged the concreters & engineer and CC'd ops in" at bounding box center [353, 337] width 302 height 6
click at [252, 337] on span "I've engaged the concreters & engineer and CC'd ops in." at bounding box center [256, 337] width 109 height 6
click at [307, 336] on div "I've engaged the concreter & engineer and CC'd ops in." at bounding box center [353, 337] width 302 height 6
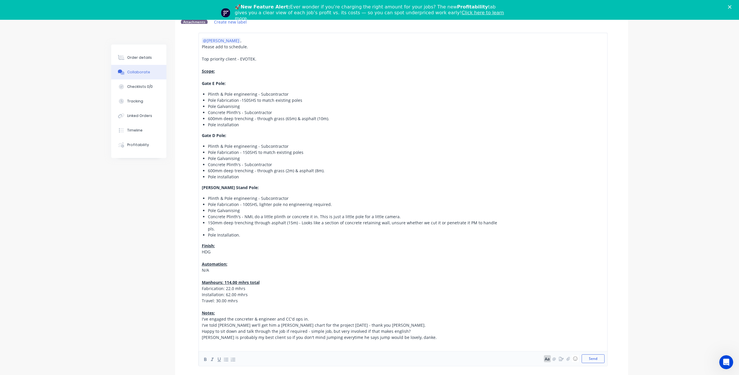
scroll to position [116, 0]
drag, startPoint x: 201, startPoint y: 287, endPoint x: 232, endPoint y: 301, distance: 33.4
click at [232, 301] on div "@[PERSON_NAME] , Please add to schedule. Top priority client - EVOTEK. Scope: G…" at bounding box center [353, 191] width 302 height 309
drag, startPoint x: 237, startPoint y: 301, endPoint x: 187, endPoint y: 289, distance: 51.3
click at [187, 289] on div "@[PERSON_NAME] , Please add to schedule. Top priority client - EVOTEK. Scope: G…" at bounding box center [401, 199] width 453 height 351
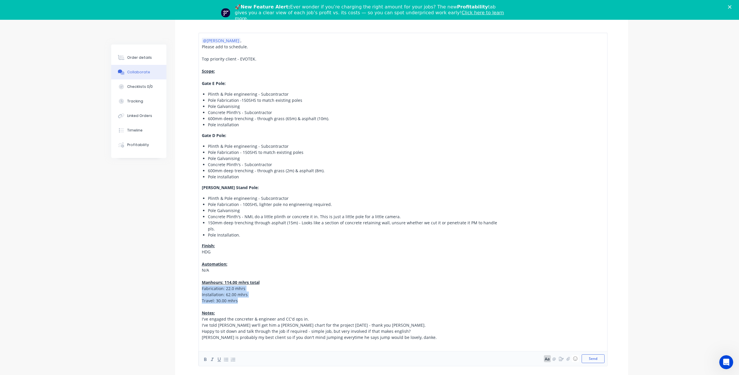
click at [246, 300] on div "Travel: 30.00 mhrs" at bounding box center [353, 300] width 302 height 6
click at [216, 269] on div "N/A" at bounding box center [353, 270] width 302 height 6
click at [414, 334] on div "[PERSON_NAME] is probably my best client so if you don't mind jumping everytime…" at bounding box center [353, 337] width 302 height 6
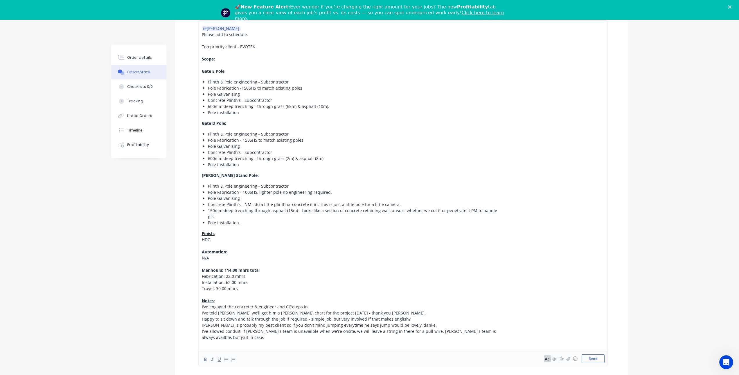
click at [465, 337] on span "I've allowed conduit, if [PERSON_NAME]'s team is unavailble when we're onsite, …" at bounding box center [350, 334] width 296 height 12
click at [486, 329] on span "I've allowed conduit, if [PERSON_NAME]'s team is unavailble when we're onsite, …" at bounding box center [350, 334] width 296 height 12
click at [393, 267] on div "Manhours: 114.00 mhrs total" at bounding box center [353, 270] width 302 height 6
click at [203, 240] on span "HDG" at bounding box center [206, 240] width 9 height 6
click at [224, 358] on icon "button" at bounding box center [226, 359] width 6 height 6
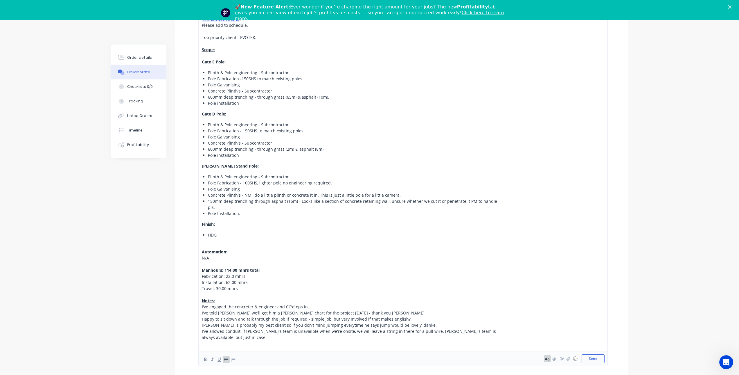
click at [202, 258] on span "N/A" at bounding box center [205, 258] width 7 height 6
click at [226, 357] on icon "button" at bounding box center [226, 359] width 6 height 6
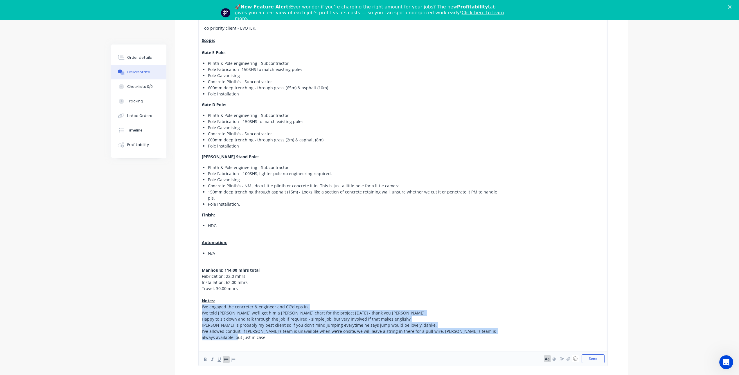
drag, startPoint x: 214, startPoint y: 337, endPoint x: 198, endPoint y: 307, distance: 33.8
click at [198, 307] on div "@[PERSON_NAME] , Please add to schedule. Top priority client - EVOTEK. Scope: G…" at bounding box center [403, 184] width 410 height 364
click at [225, 358] on icon "button" at bounding box center [226, 358] width 4 height 3
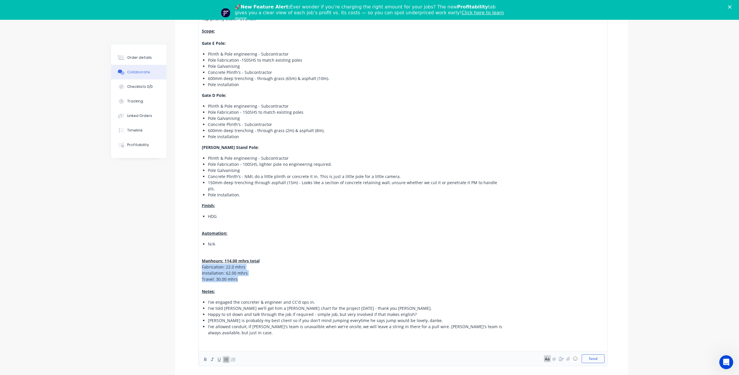
drag, startPoint x: 238, startPoint y: 280, endPoint x: 199, endPoint y: 265, distance: 41.6
click at [199, 265] on div "@[PERSON_NAME] , Please add to schedule. Top priority client - EVOTEK. Scope: G…" at bounding box center [403, 178] width 410 height 373
click at [226, 358] on icon "button" at bounding box center [226, 359] width 6 height 6
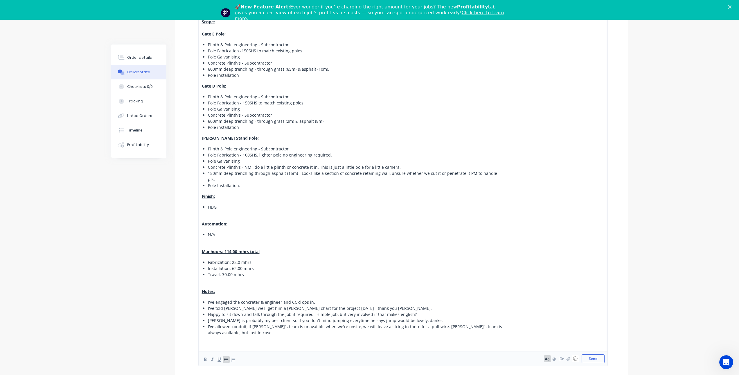
click at [246, 307] on span "I've told [PERSON_NAME] we'll get him a [PERSON_NAME] chart for the project [DA…" at bounding box center [320, 308] width 224 height 6
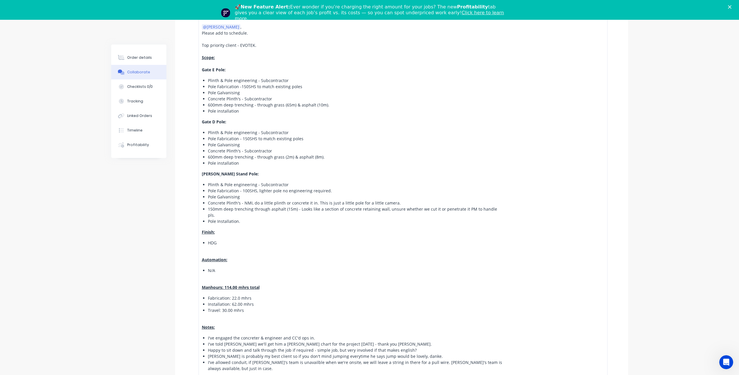
scroll to position [0, 0]
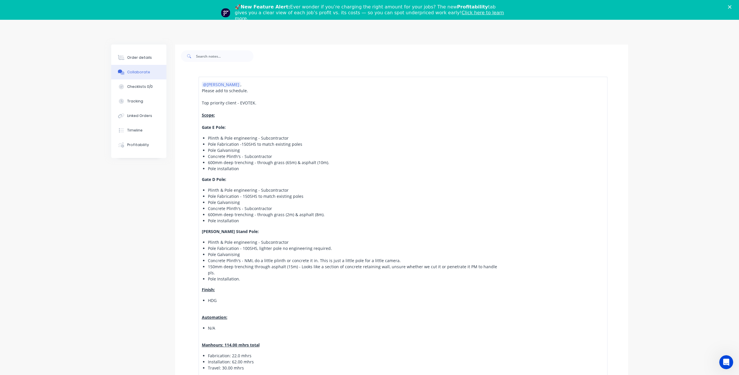
click at [260, 103] on div "Top priority client - EVOTEK." at bounding box center [353, 103] width 302 height 6
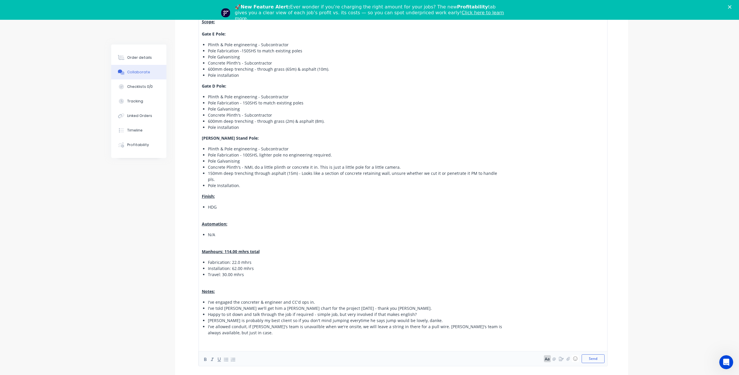
scroll to position [145, 0]
click at [596, 359] on button "Send" at bounding box center [593, 358] width 23 height 9
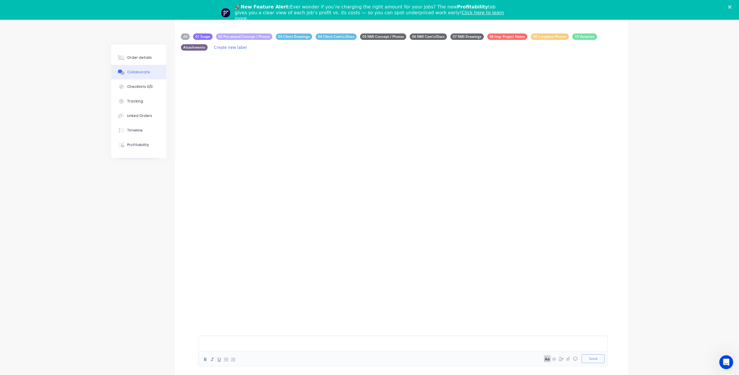
scroll to position [38, 0]
click at [184, 37] on div "All" at bounding box center [185, 36] width 9 height 6
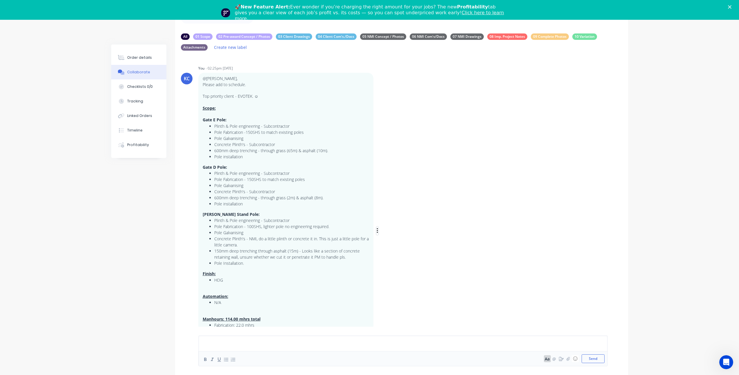
click at [377, 230] on icon "button" at bounding box center [378, 230] width 2 height 7
click at [389, 233] on button "Labels" at bounding box center [398, 232] width 37 height 10
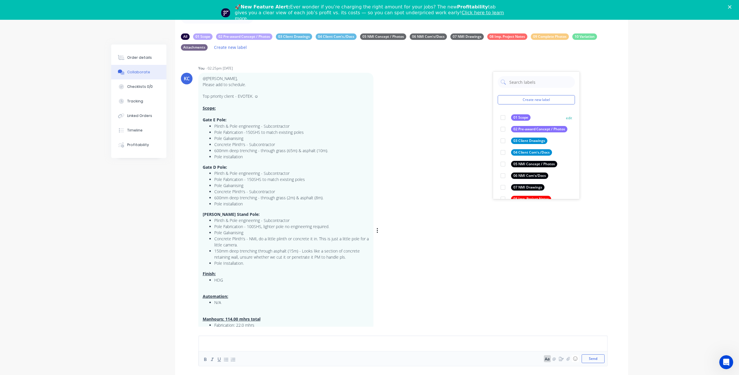
click at [502, 116] on div at bounding box center [503, 118] width 12 height 12
click at [424, 229] on div "KC You - 02:25pm [DATE] Create new label 01 Scope edit 02 Pre-award Concept / P…" at bounding box center [401, 226] width 453 height 324
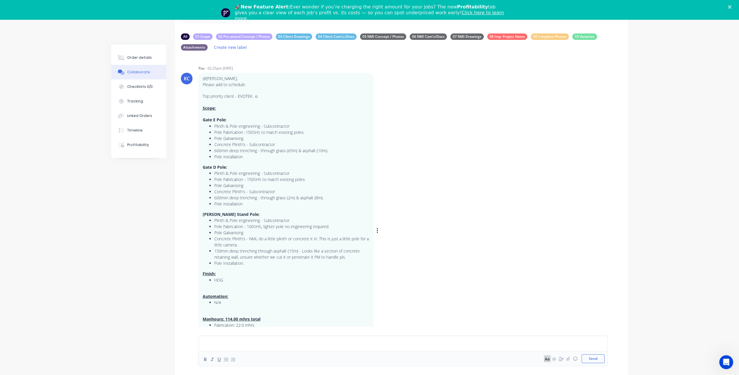
scroll to position [62, 0]
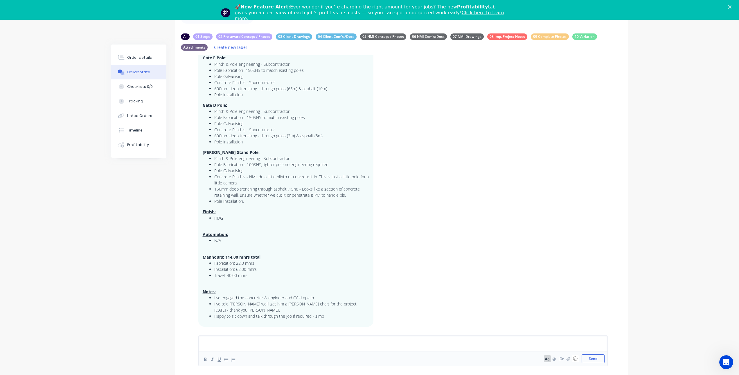
click at [321, 317] on li "Happy to sit down and talk through the job if required - simp" at bounding box center [291, 316] width 155 height 6
click at [322, 321] on div "@[PERSON_NAME], Please add to schedule. Top priority client - EVOTEK. ☺ Scope: …" at bounding box center [286, 169] width 166 height 310
click at [328, 319] on li "Happy to sit down and talk through the job if required - simp" at bounding box center [291, 316] width 155 height 6
click at [330, 316] on li "Happy to sit down and talk through the job if required - simp" at bounding box center [291, 316] width 155 height 6
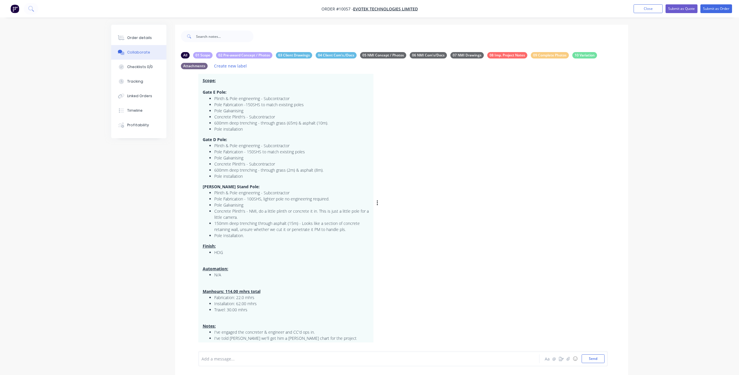
scroll to position [19, 0]
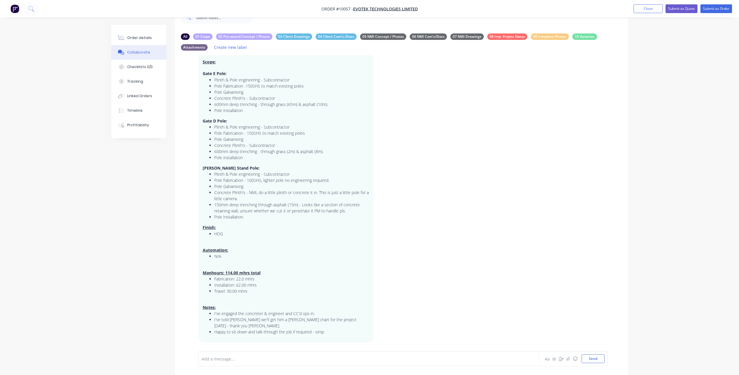
click at [228, 360] on div at bounding box center [353, 358] width 302 height 6
click at [254, 357] on div at bounding box center [353, 358] width 302 height 6
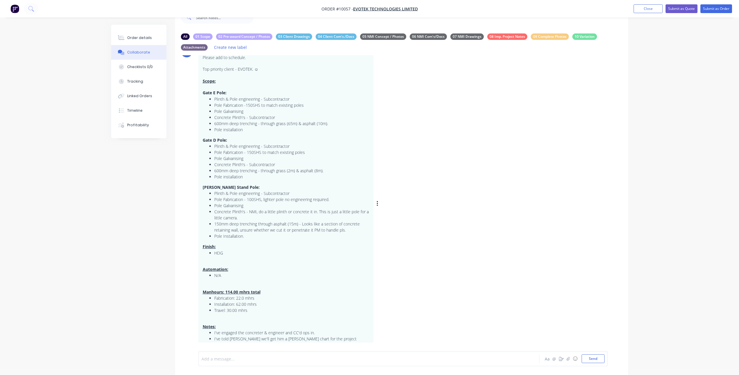
scroll to position [46, 0]
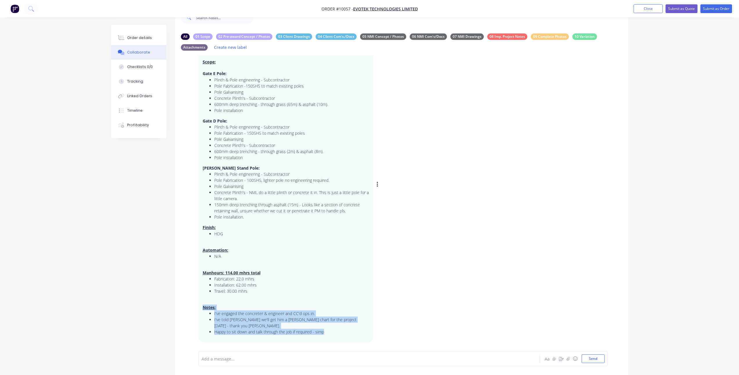
drag, startPoint x: 203, startPoint y: 307, endPoint x: 326, endPoint y: 332, distance: 125.5
click at [326, 332] on div "@[PERSON_NAME], Please add to schedule. Top priority client - EVOTEK. ☺ Scope: …" at bounding box center [286, 184] width 166 height 310
copy div "Notes: I've engaged the concreter & engineer and CC'd ops in. I've told Rishu w…"
click at [264, 359] on div at bounding box center [353, 358] width 302 height 6
paste div
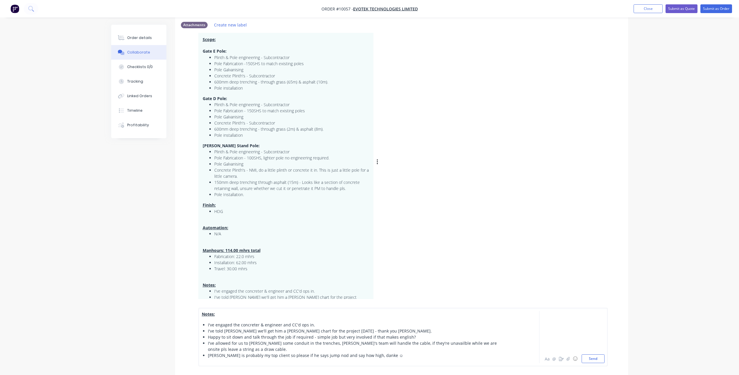
scroll to position [62, 0]
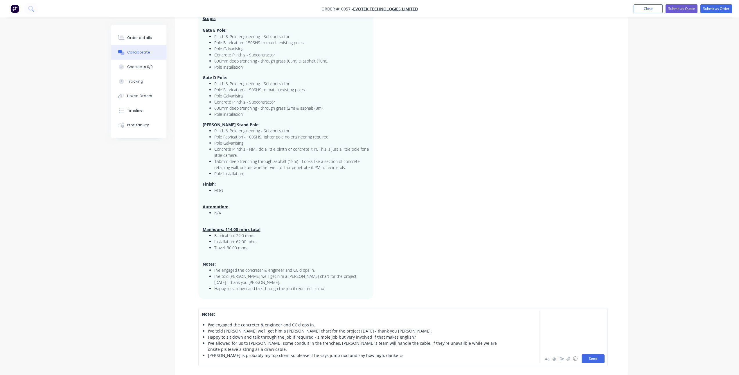
click at [589, 357] on button "Send" at bounding box center [593, 358] width 23 height 9
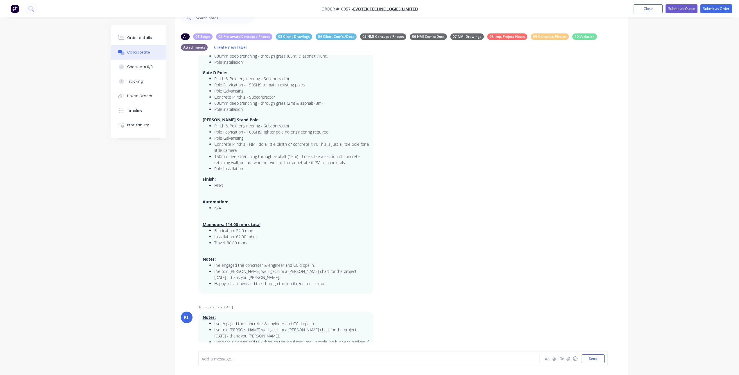
scroll to position [135, 0]
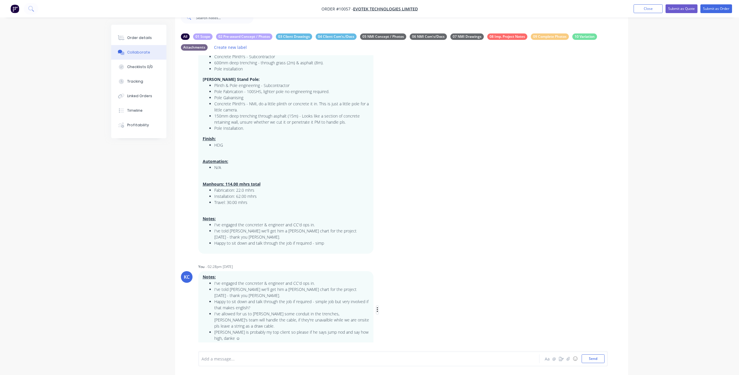
click at [377, 306] on icon "button" at bounding box center [378, 309] width 2 height 7
click at [387, 307] on button "Labels" at bounding box center [398, 311] width 37 height 10
click at [504, 314] on div at bounding box center [502, 316] width 12 height 12
click at [422, 269] on div "KC You - 02:28pm 29/08/25 Notes: I've engaged the concreter & engineer and CC'd…" at bounding box center [401, 305] width 453 height 86
click at [212, 37] on div "01 Scope" at bounding box center [202, 36] width 19 height 6
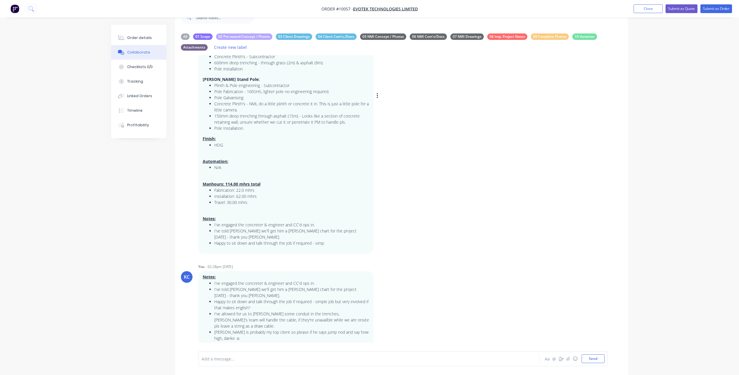
click at [311, 202] on li "Travel: 30.00 mhrs" at bounding box center [291, 202] width 155 height 6
click at [378, 92] on div "Labels Edit Delete" at bounding box center [378, 96] width 2 height 8
click at [378, 92] on icon "button" at bounding box center [378, 95] width 2 height 7
click at [276, 182] on p "Manhours: 114.00 mhrs total" at bounding box center [286, 184] width 166 height 6
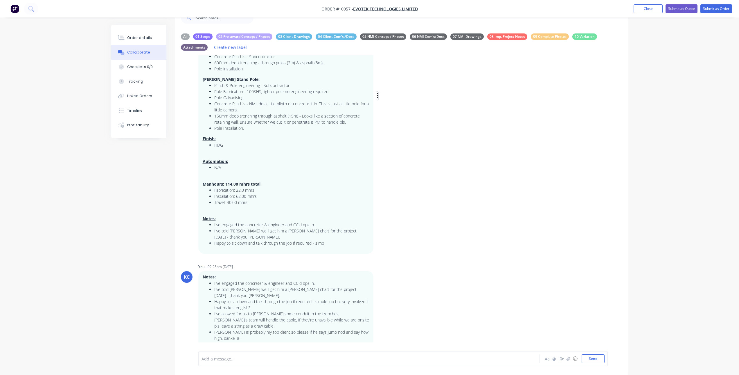
click at [377, 93] on button "button" at bounding box center [378, 96] width 2 height 8
click at [389, 103] on button "Edit" at bounding box center [398, 106] width 37 height 10
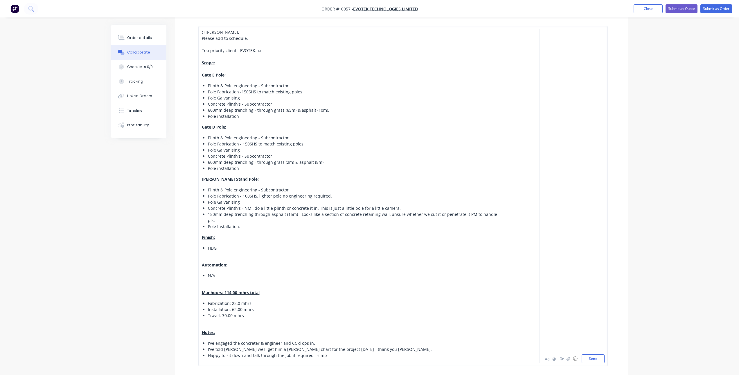
scroll to position [280, 0]
click at [594, 357] on button "Send" at bounding box center [593, 358] width 23 height 9
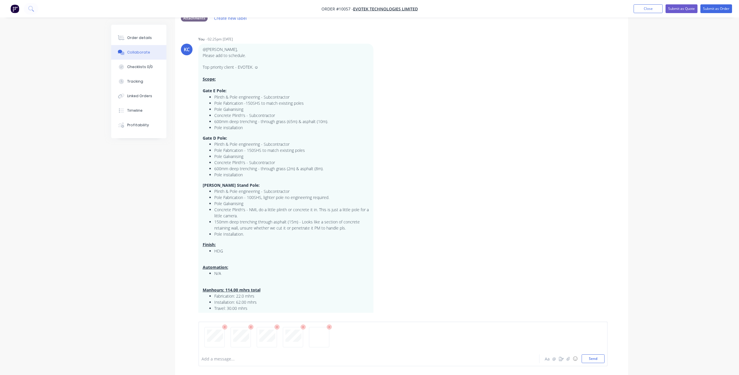
scroll to position [48, 0]
click at [592, 357] on button "Send" at bounding box center [593, 358] width 23 height 9
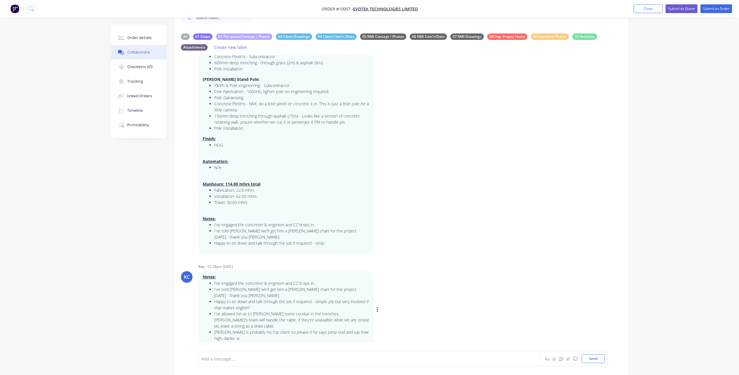
scroll to position [0, 0]
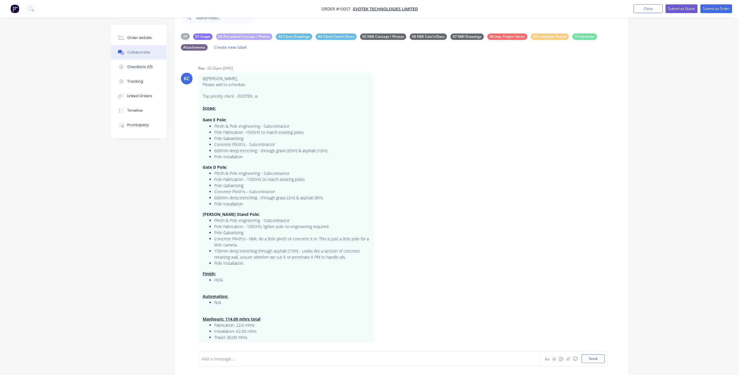
click at [187, 36] on div "All" at bounding box center [185, 36] width 9 height 6
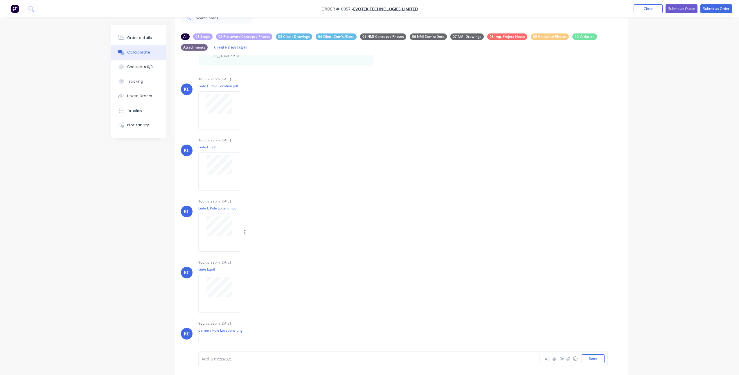
scroll to position [445, 0]
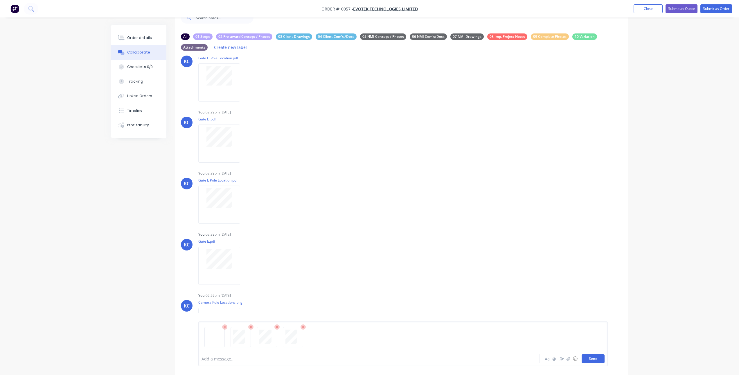
click at [593, 359] on button "Send" at bounding box center [593, 358] width 23 height 9
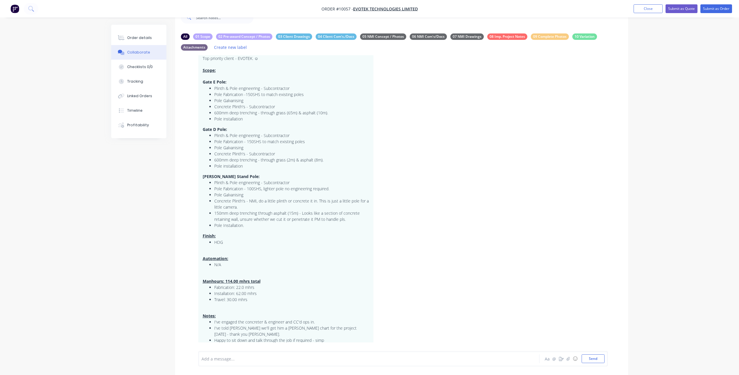
scroll to position [0, 0]
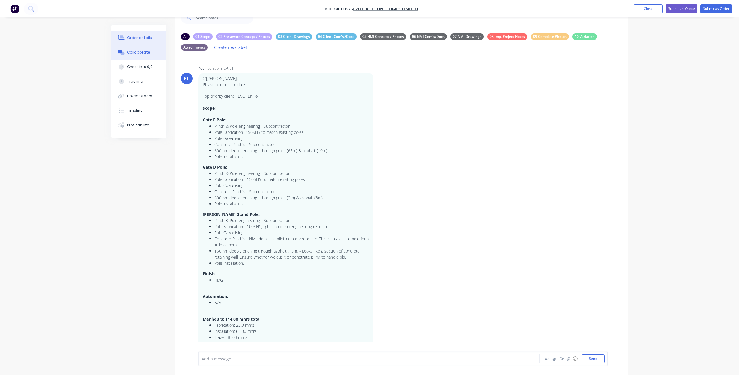
click at [155, 40] on button "Order details" at bounding box center [138, 38] width 55 height 15
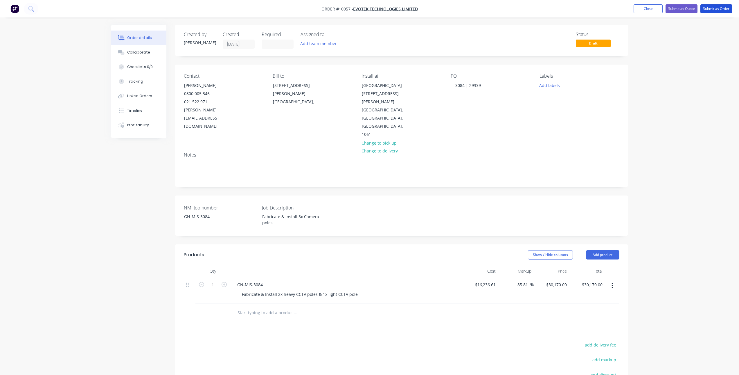
drag, startPoint x: 719, startPoint y: 9, endPoint x: 229, endPoint y: 147, distance: 509.5
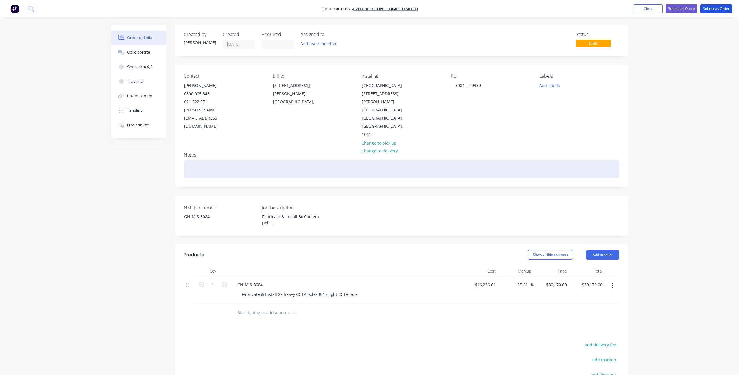
click at [225, 154] on div "Order #10057 - Evotek Technologies Limited Add product Close Submit as Quote Su…" at bounding box center [369, 235] width 739 height 470
click at [229, 160] on div at bounding box center [402, 169] width 436 height 18
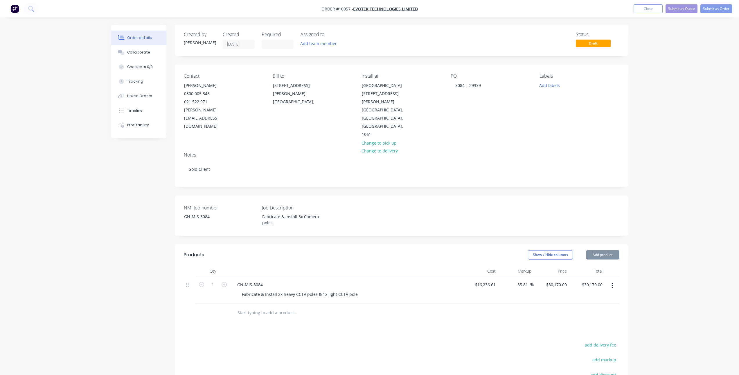
click at [699, 138] on div "Order details Collaborate Checklists 0/0 Tracking Linked Orders Timeline Profit…" at bounding box center [369, 235] width 739 height 470
drag, startPoint x: 720, startPoint y: 12, endPoint x: 690, endPoint y: 62, distance: 58.8
click at [690, 62] on div "Order #10057 - Evotek Technologies Limited Add product Close Submit as Quote Su…" at bounding box center [369, 235] width 739 height 470
click at [720, 10] on button "Submit as Order" at bounding box center [717, 8] width 32 height 9
